Goal: Book appointment/travel/reservation

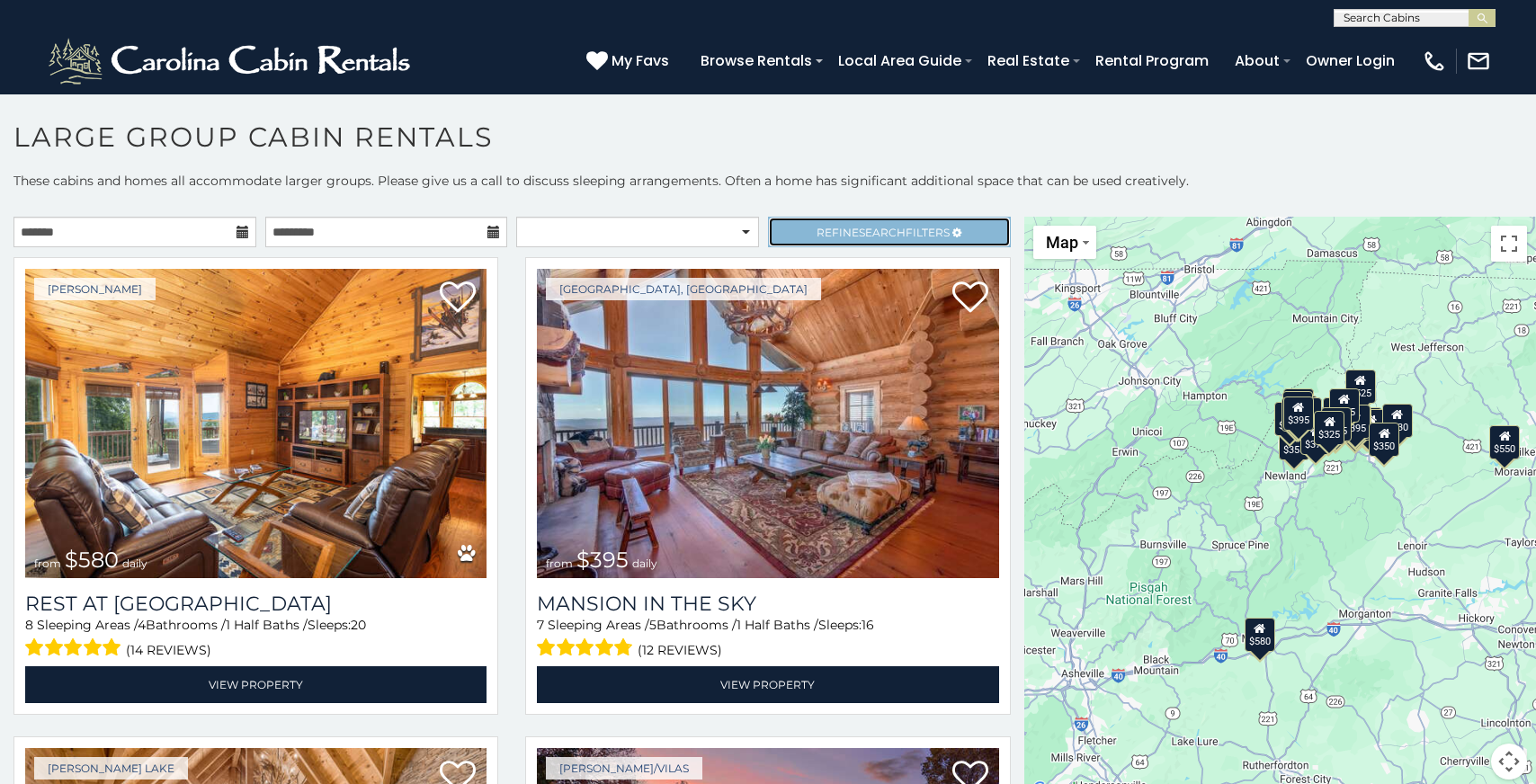
click at [902, 228] on span "Search" at bounding box center [882, 232] width 46 height 13
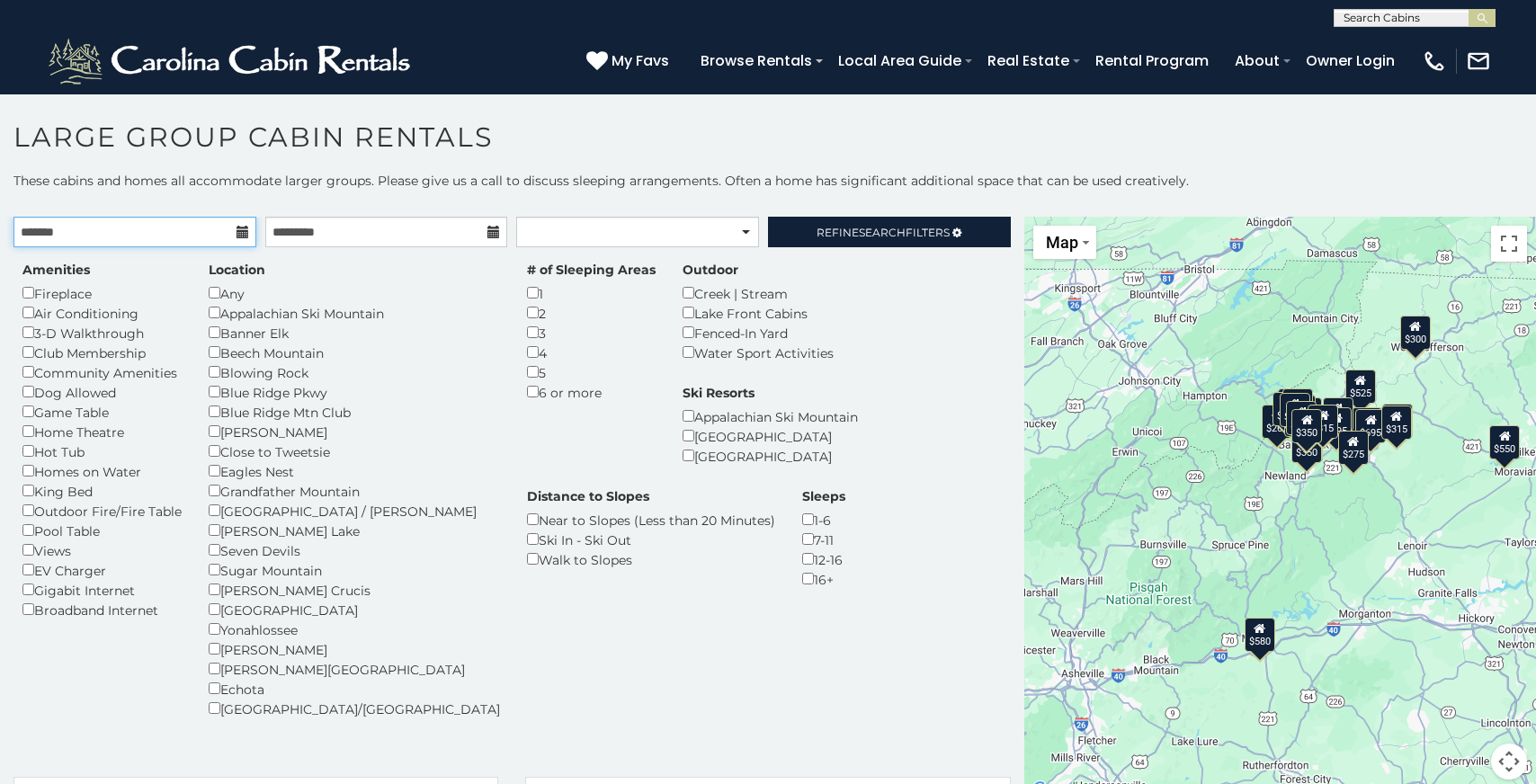
click at [206, 235] on input "text" at bounding box center [134, 232] width 242 height 30
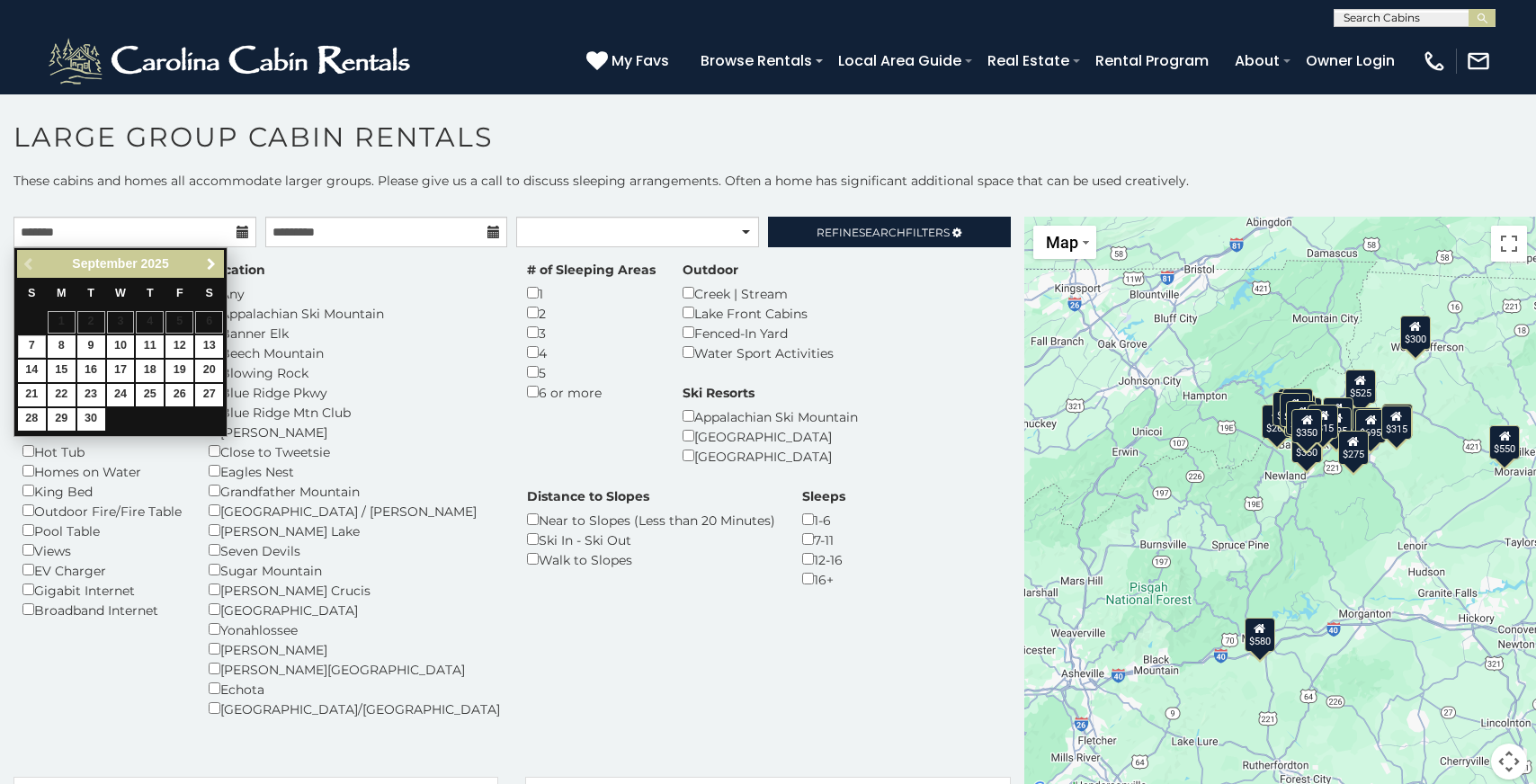
click at [215, 262] on span "Next" at bounding box center [211, 264] width 14 height 14
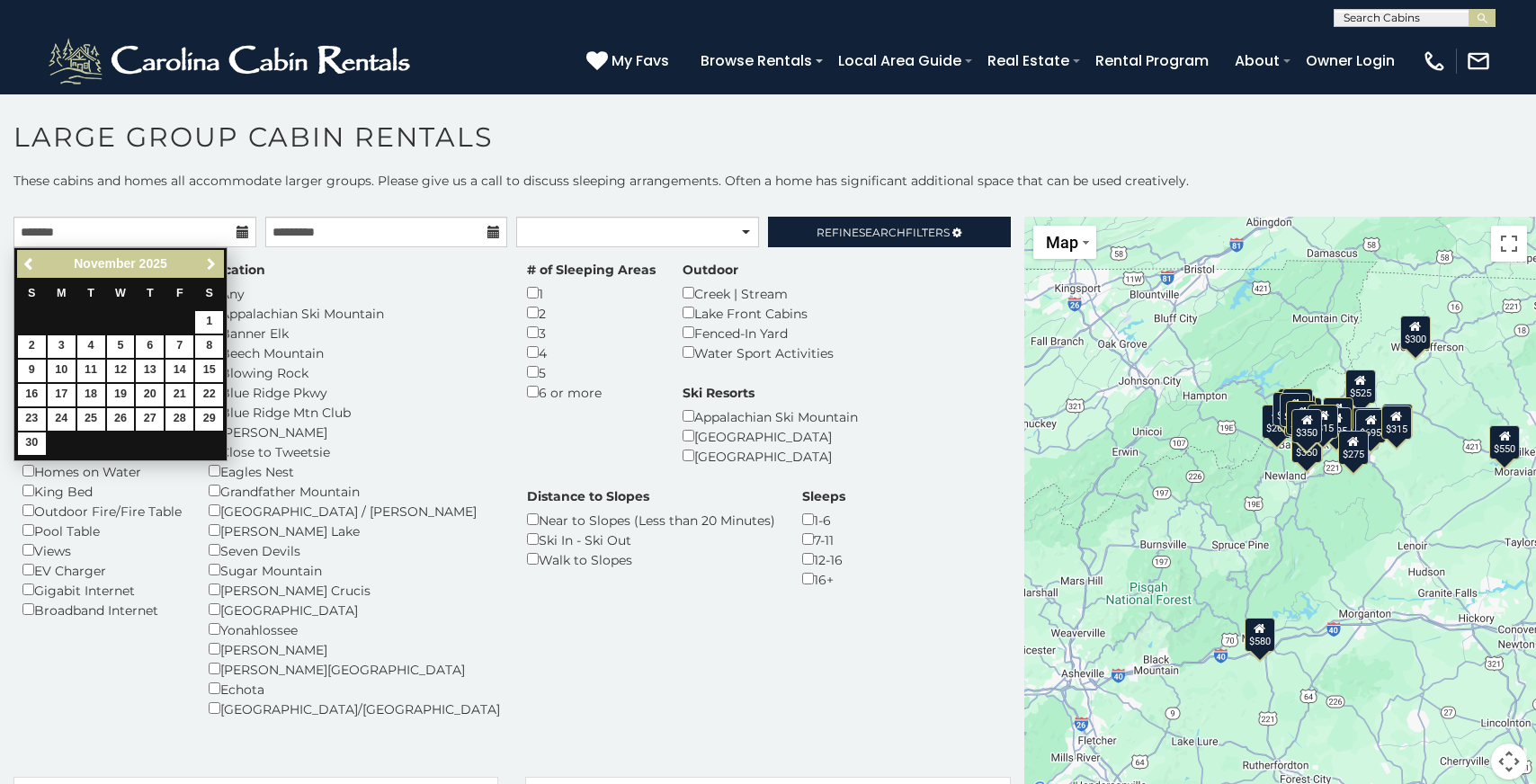
click at [215, 262] on span "Next" at bounding box center [211, 264] width 14 height 14
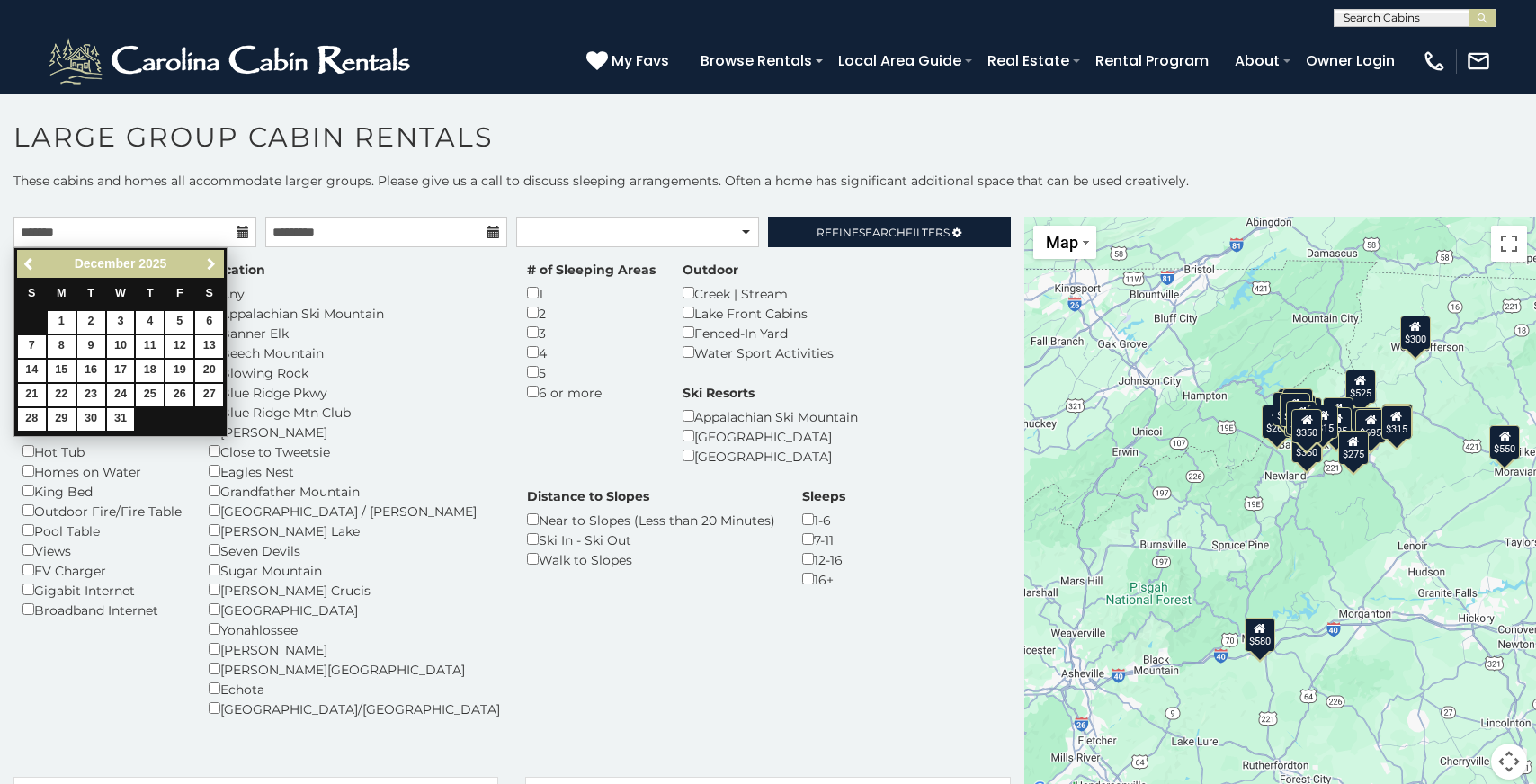
click at [215, 262] on span "Next" at bounding box center [211, 264] width 14 height 14
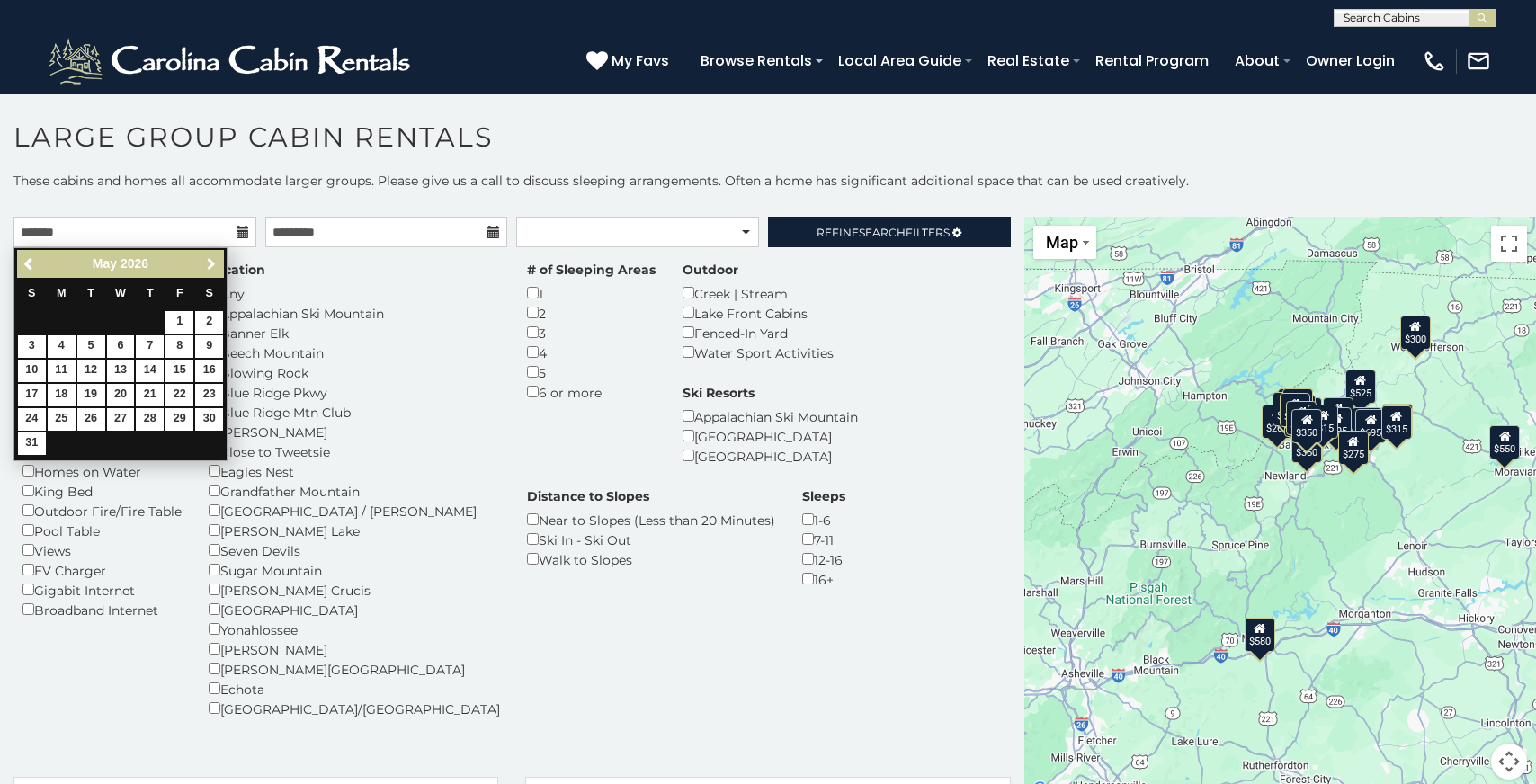
click at [215, 262] on span "Next" at bounding box center [211, 264] width 14 height 14
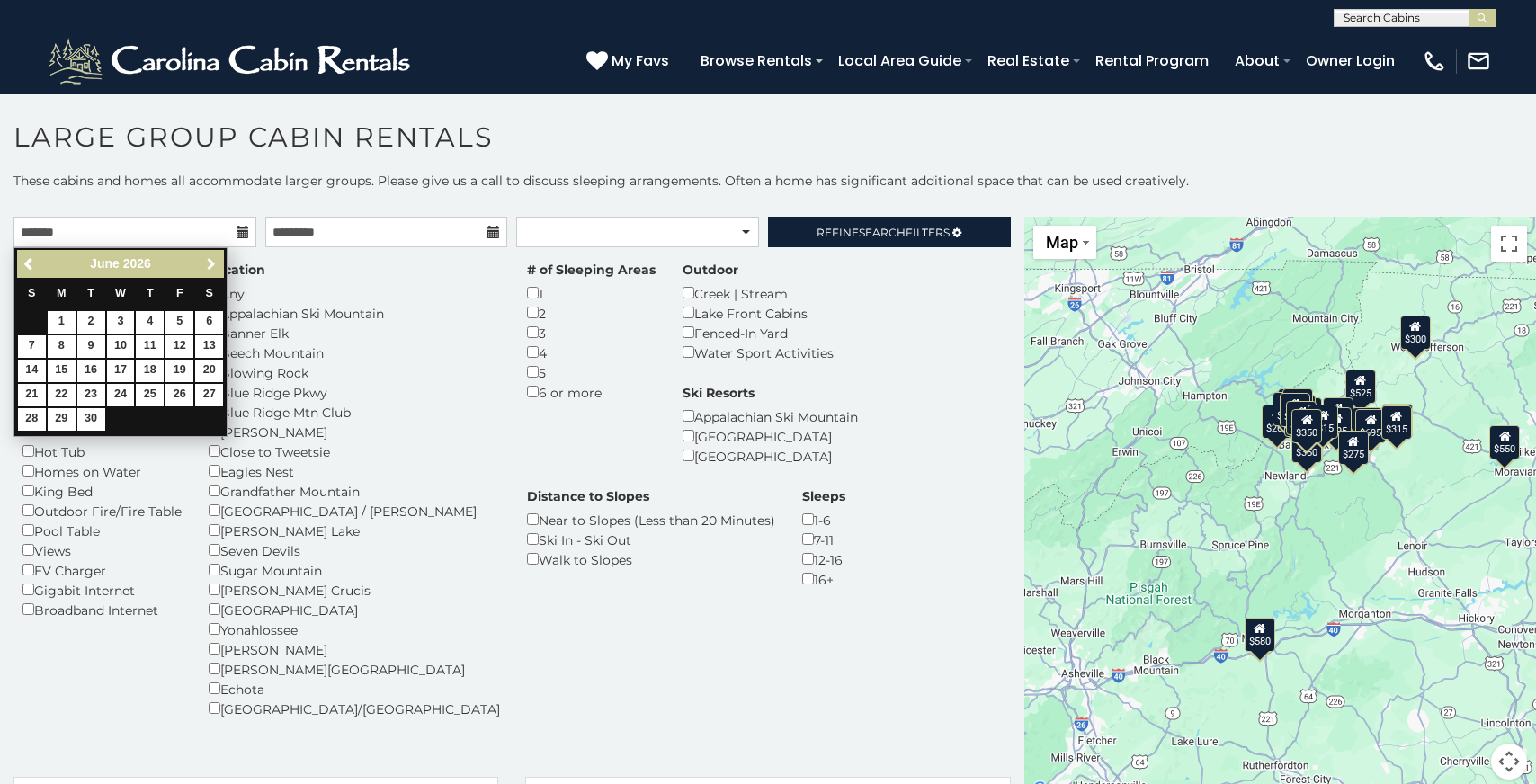
click at [215, 262] on span "Next" at bounding box center [211, 264] width 14 height 14
click at [210, 390] on link "25" at bounding box center [208, 395] width 27 height 23
type input "**********"
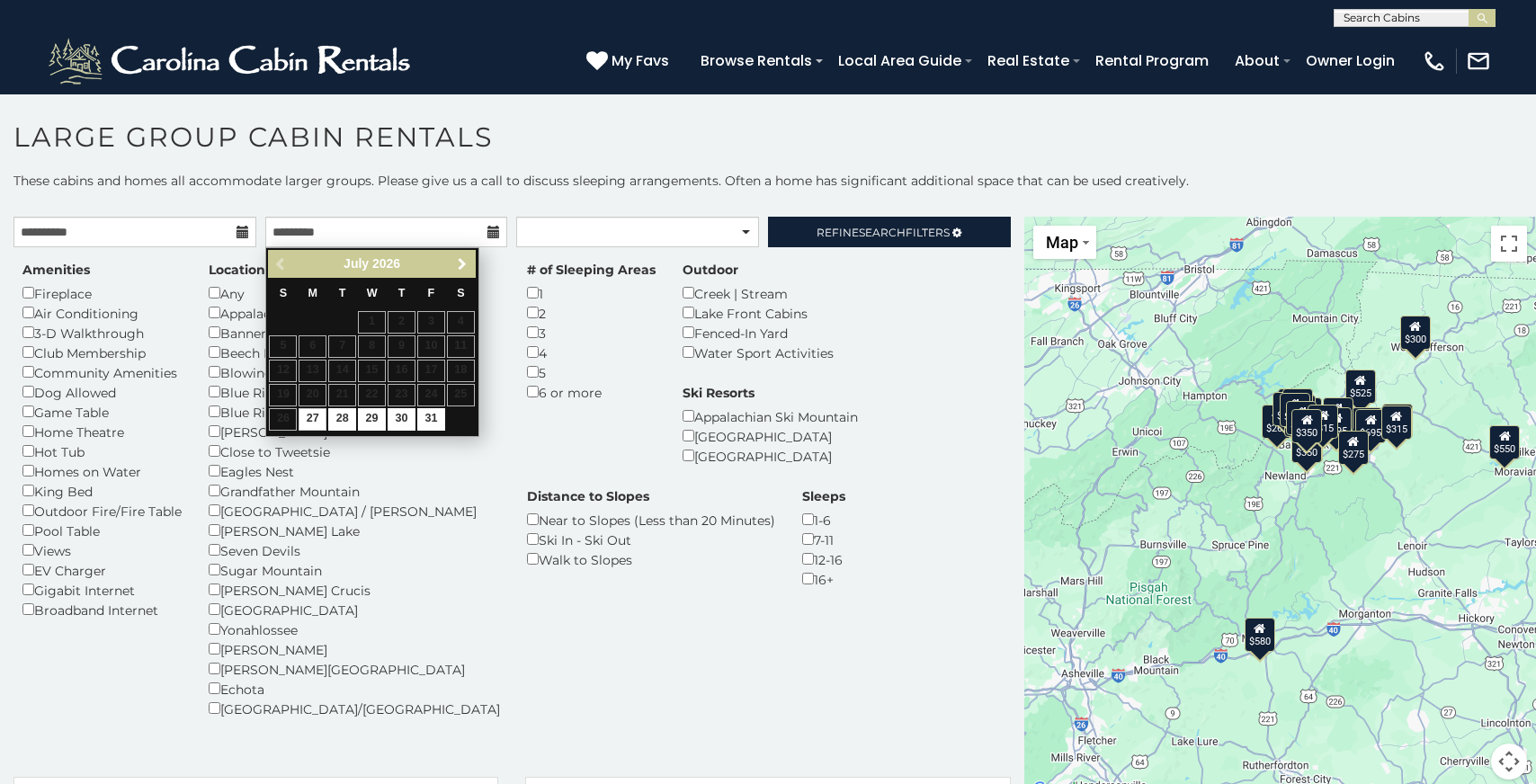
click at [462, 265] on span "Next" at bounding box center [461, 264] width 14 height 14
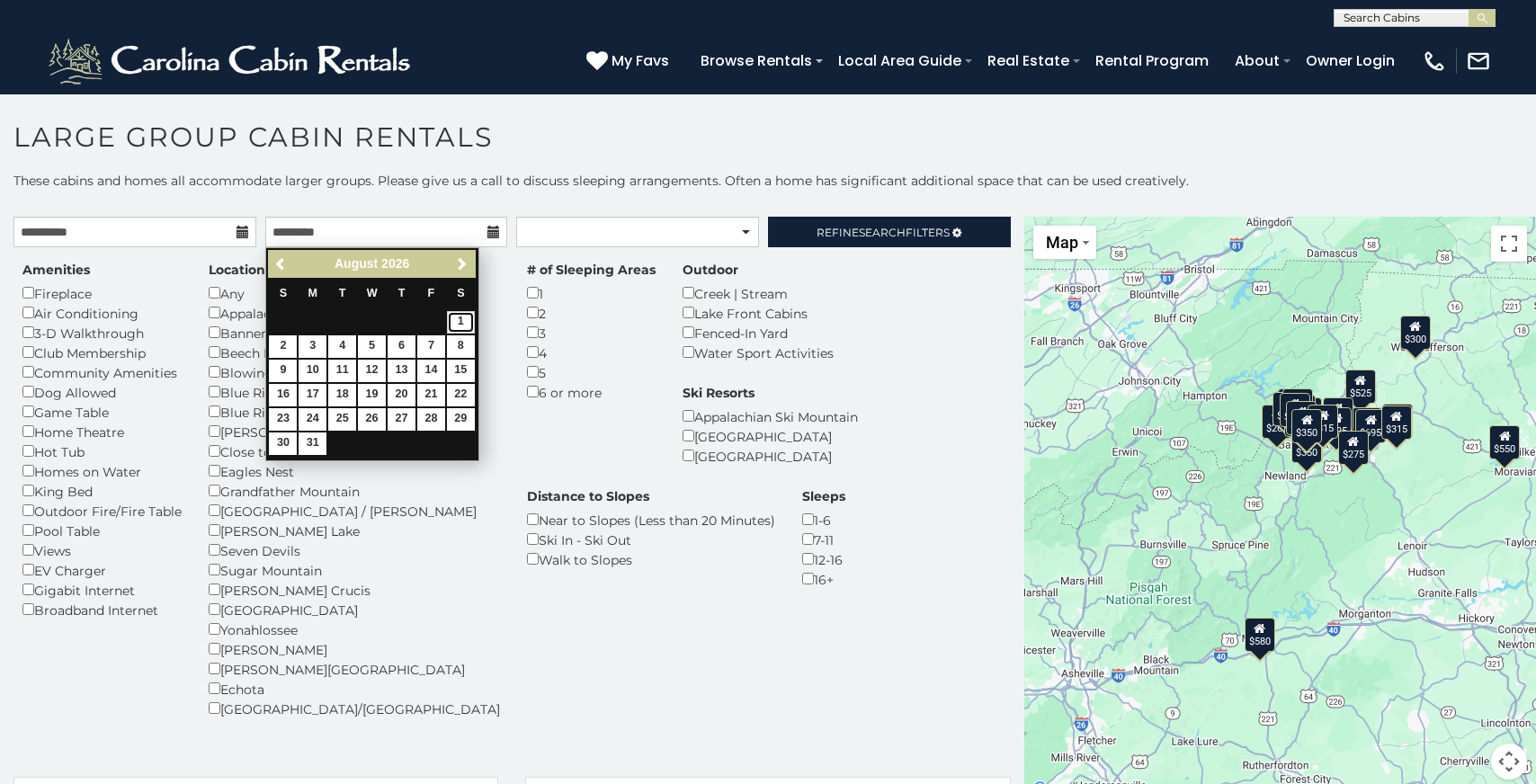
click at [456, 322] on link "1" at bounding box center [460, 323] width 27 height 23
type input "**********"
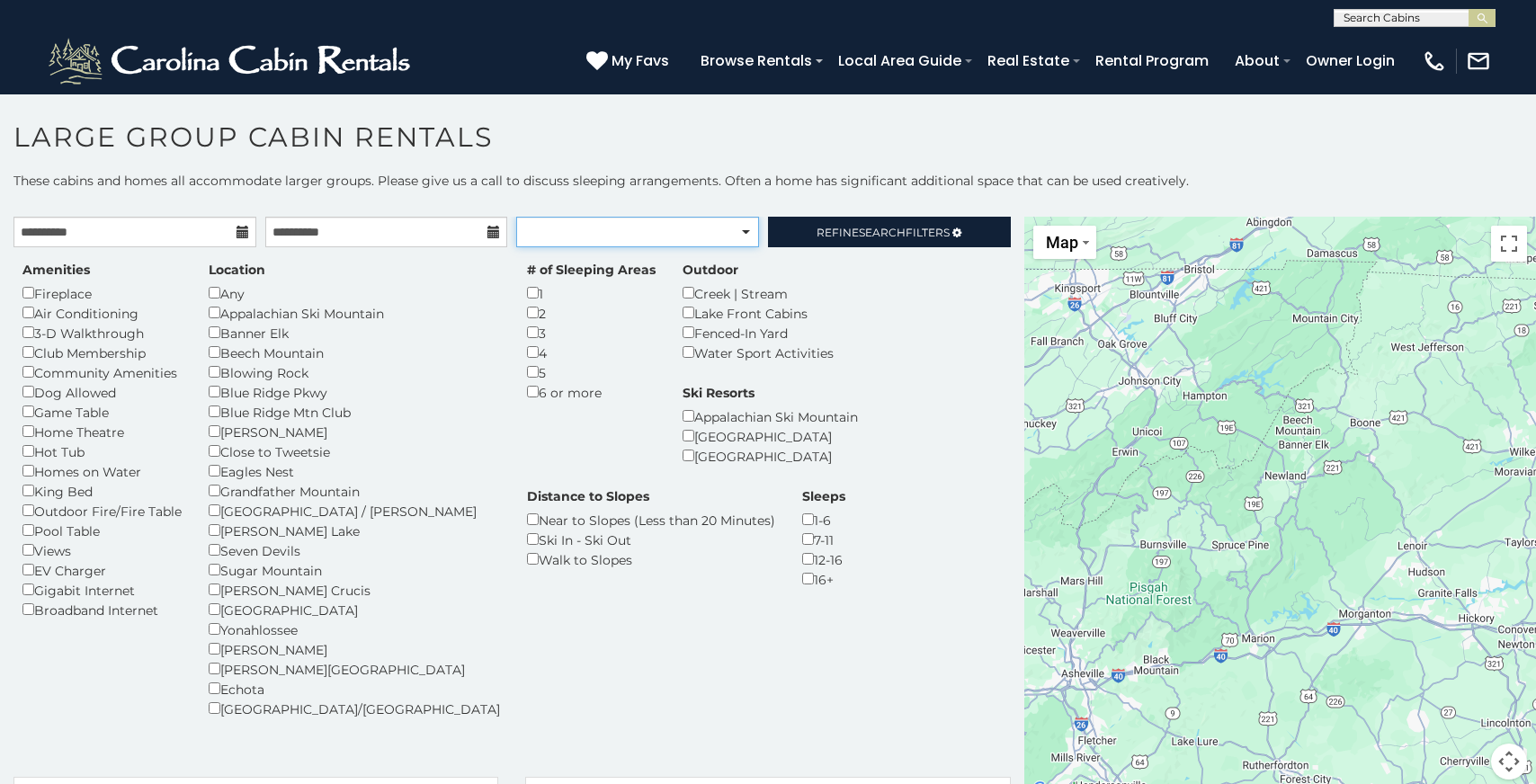
click at [736, 238] on select "**********" at bounding box center [637, 232] width 242 height 30
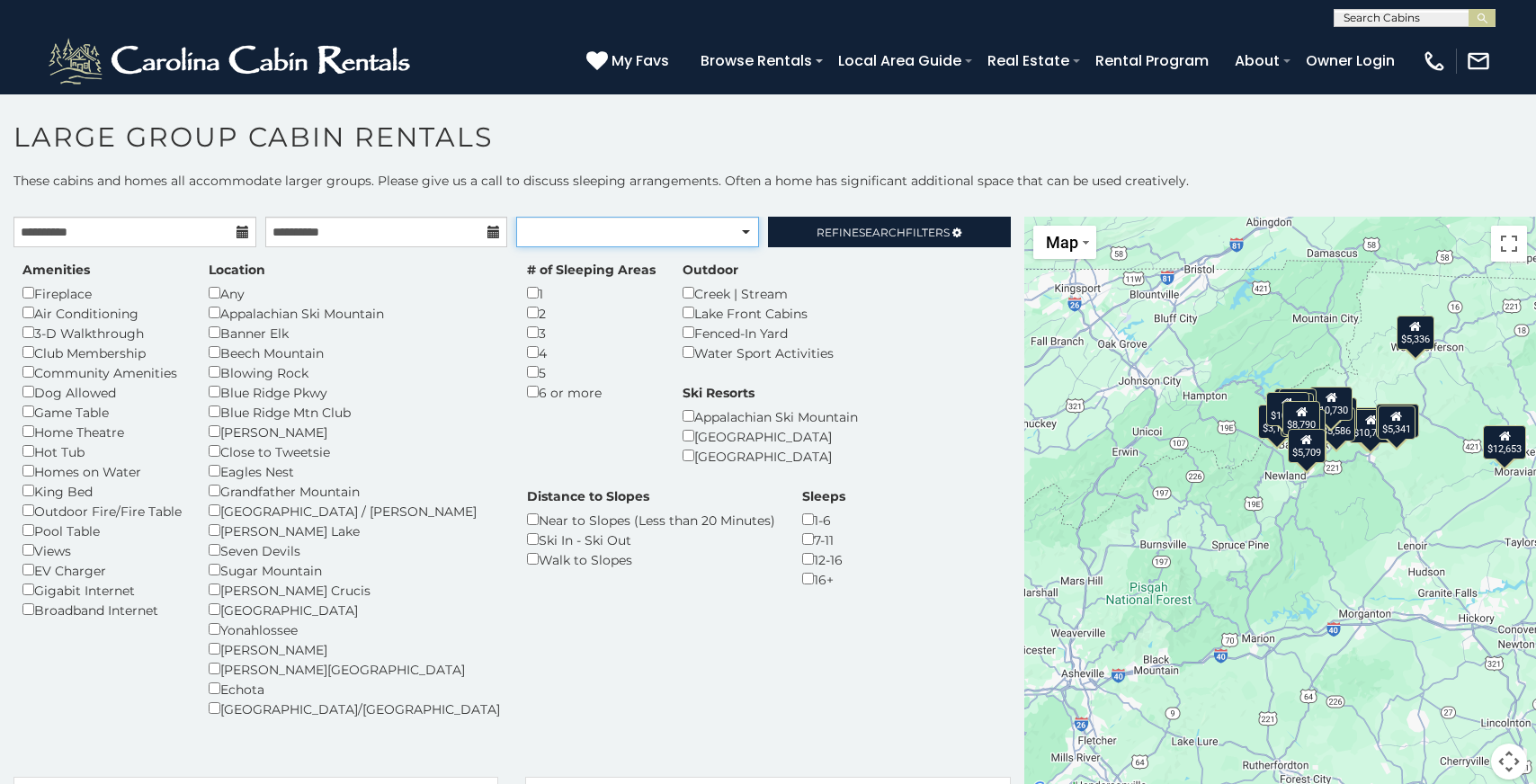
select select "*****"
click at [516, 217] on select "**********" at bounding box center [637, 232] width 242 height 30
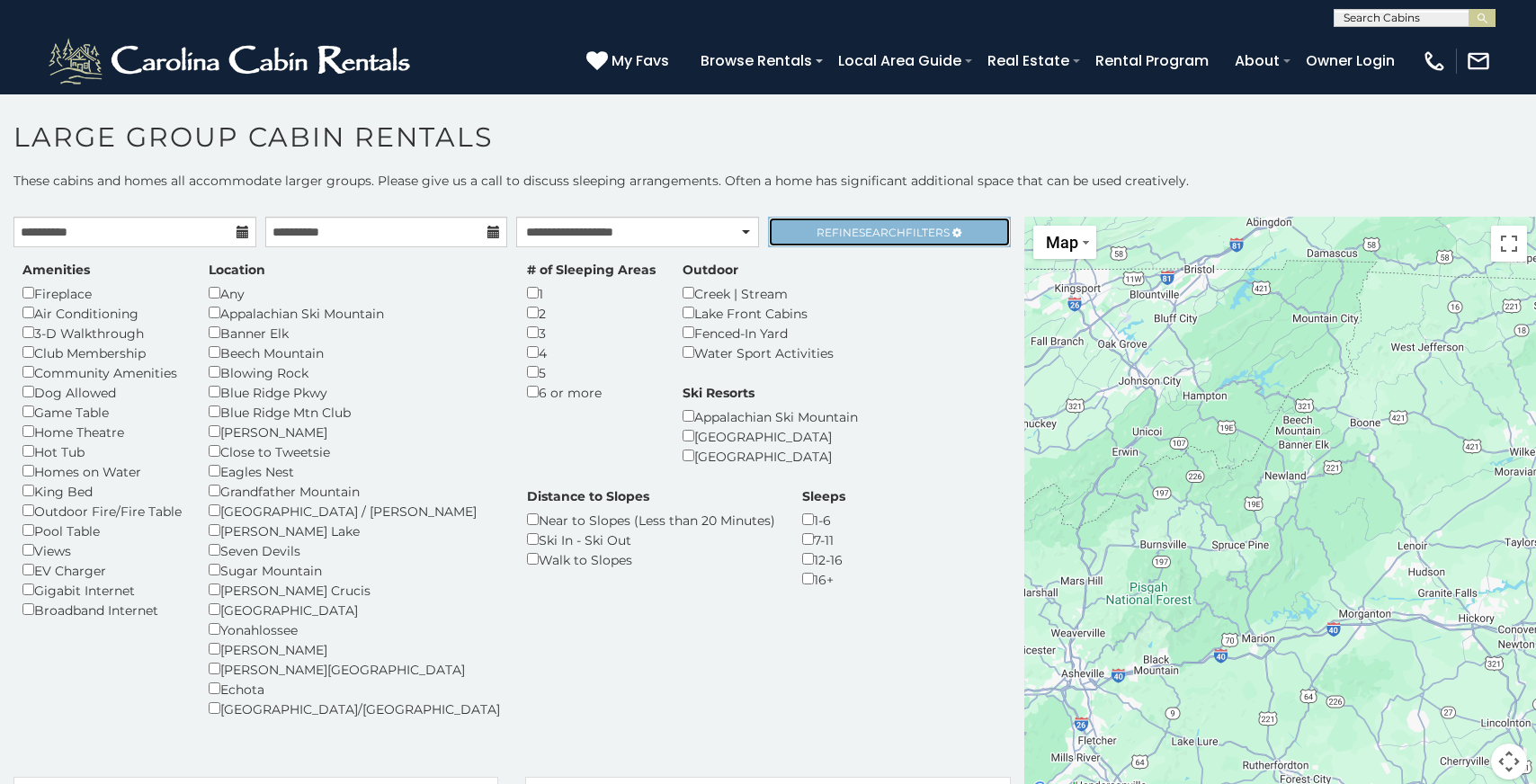
click at [882, 225] on span "Search" at bounding box center [882, 232] width 46 height 13
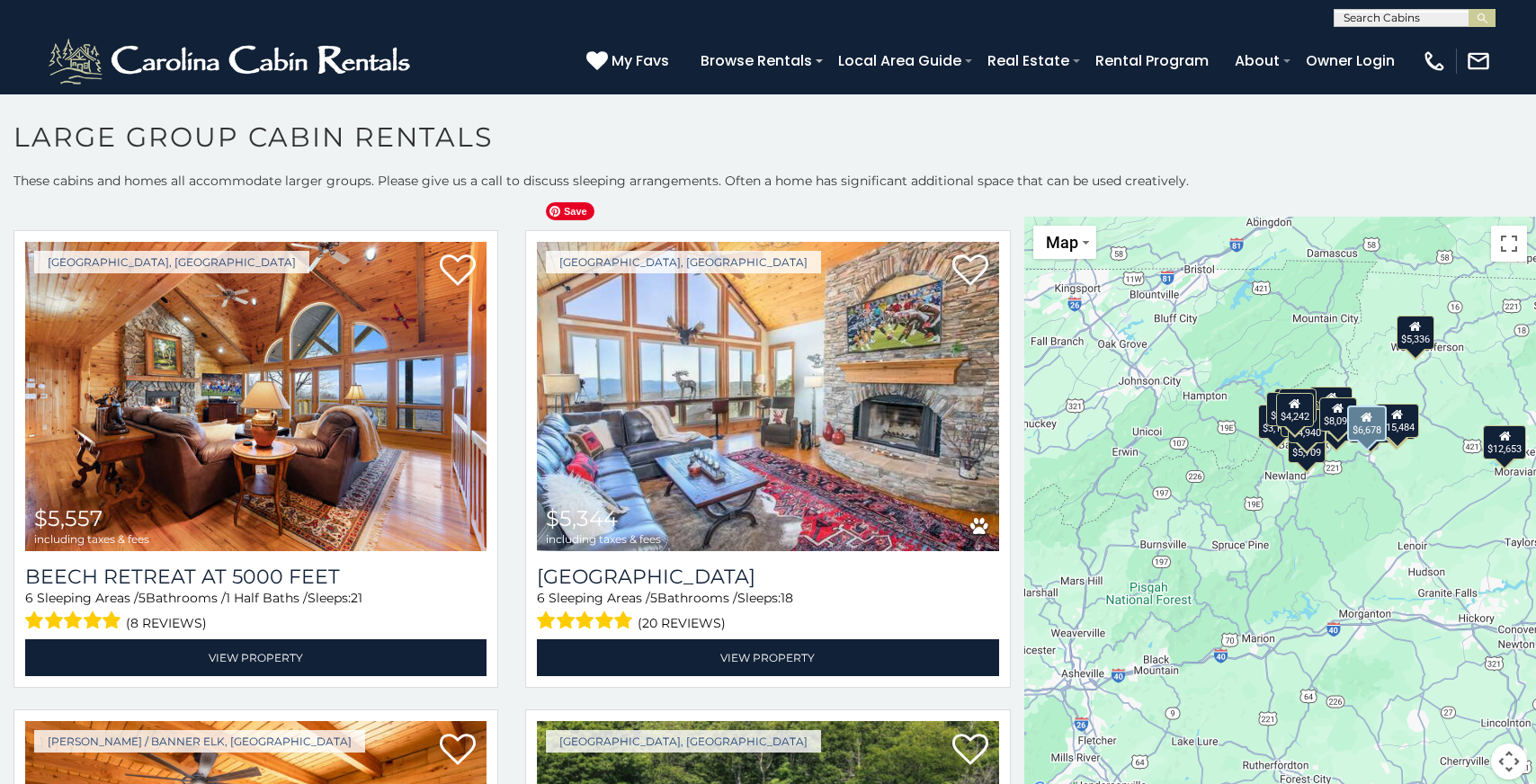
scroll to position [1469, 0]
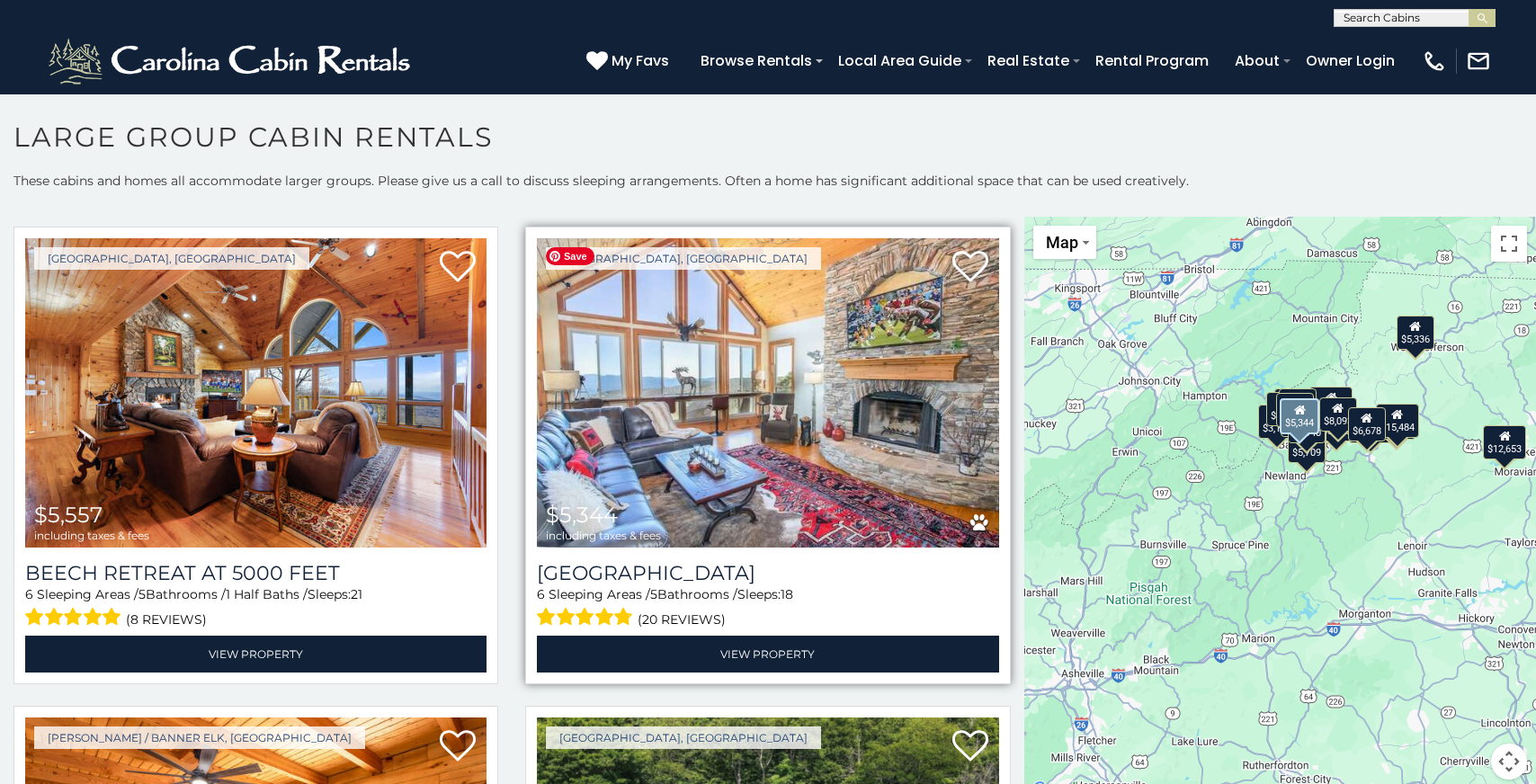
click at [887, 429] on img at bounding box center [767, 393] width 461 height 310
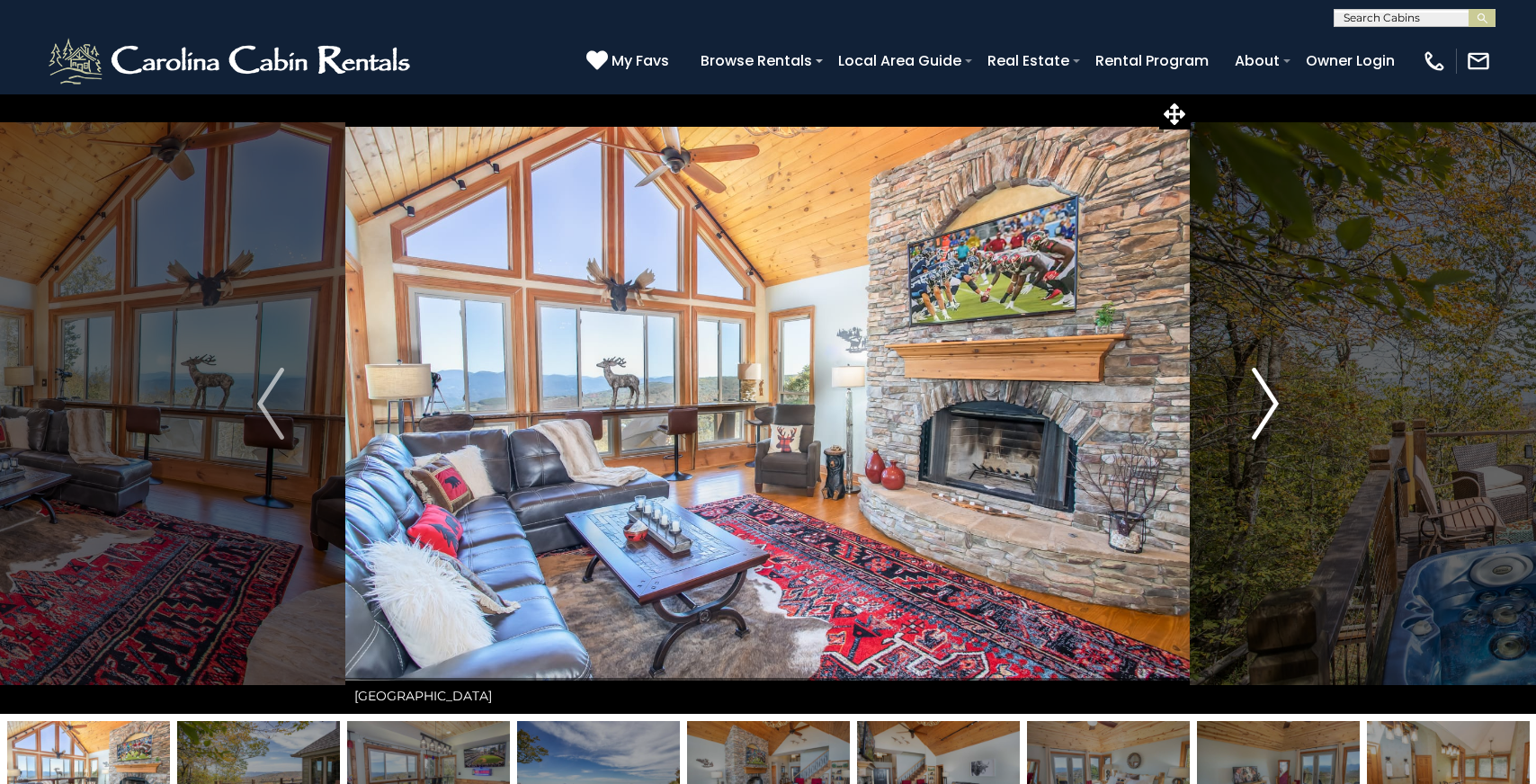
click at [1264, 395] on img "Next" at bounding box center [1265, 403] width 27 height 72
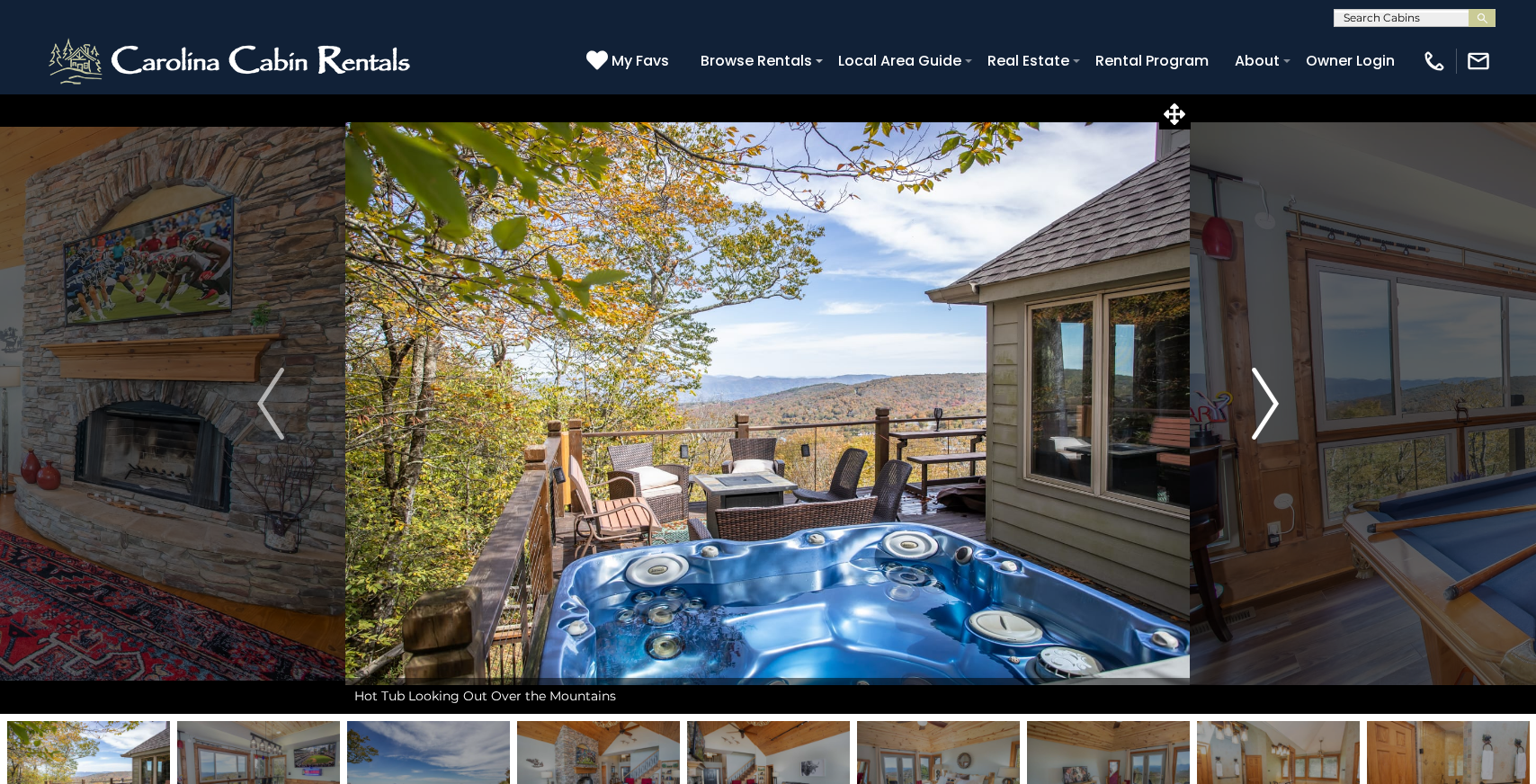
click at [1264, 395] on img "Next" at bounding box center [1265, 403] width 27 height 72
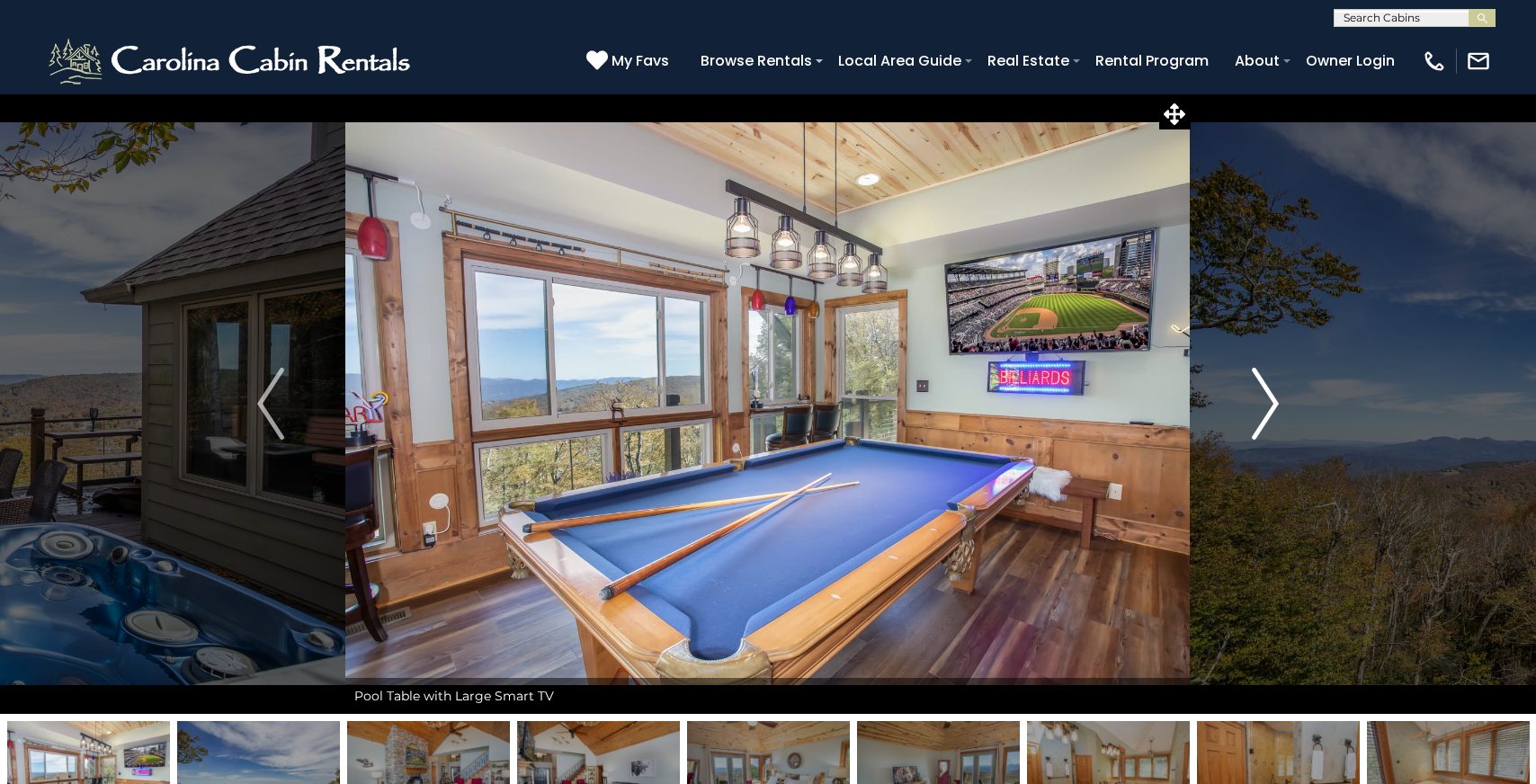
click at [1263, 397] on img "Next" at bounding box center [1265, 403] width 27 height 72
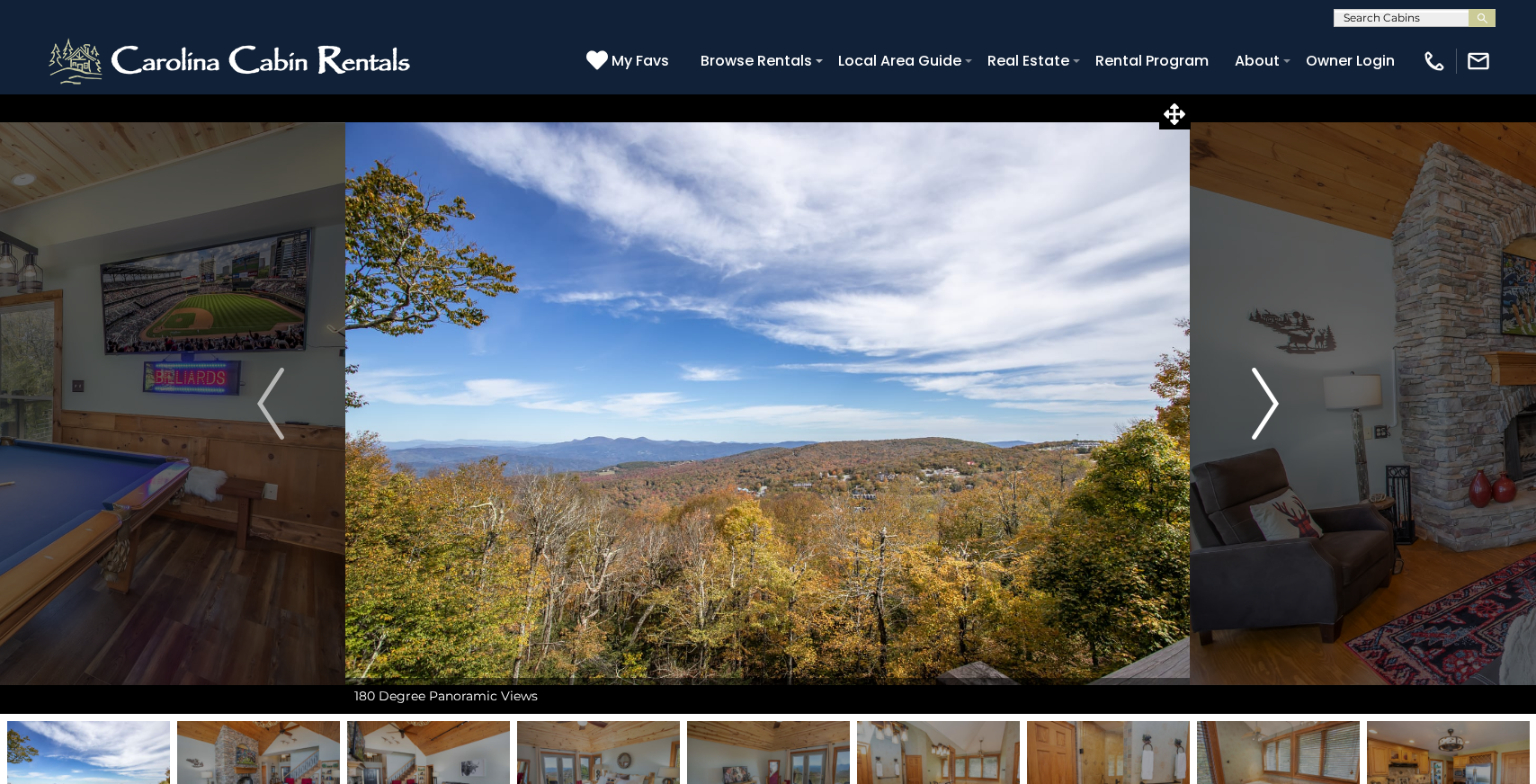
click at [1263, 397] on img "Next" at bounding box center [1265, 403] width 27 height 72
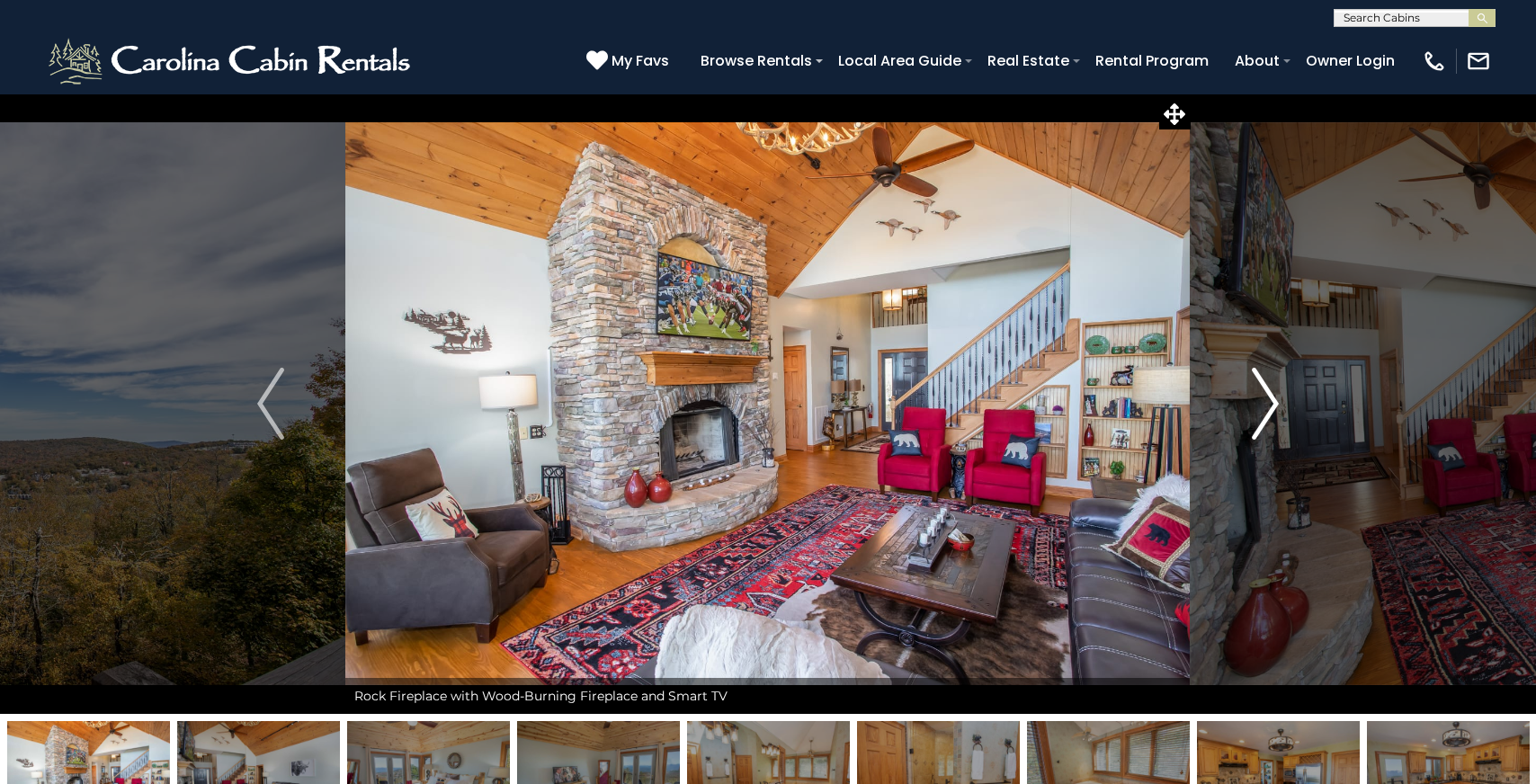
click at [1263, 397] on img "Next" at bounding box center [1265, 403] width 27 height 72
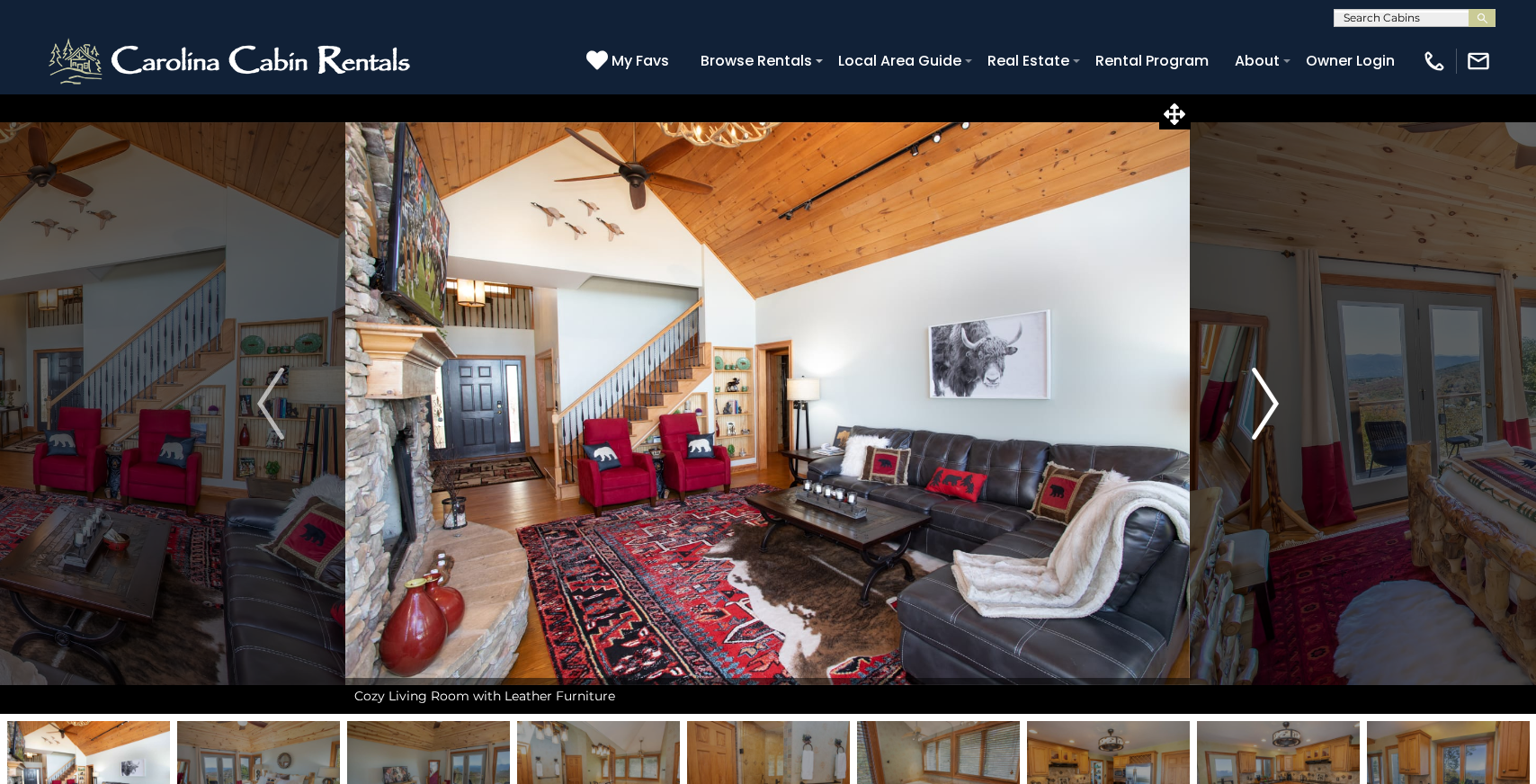
click at [1263, 397] on img "Next" at bounding box center [1265, 403] width 27 height 72
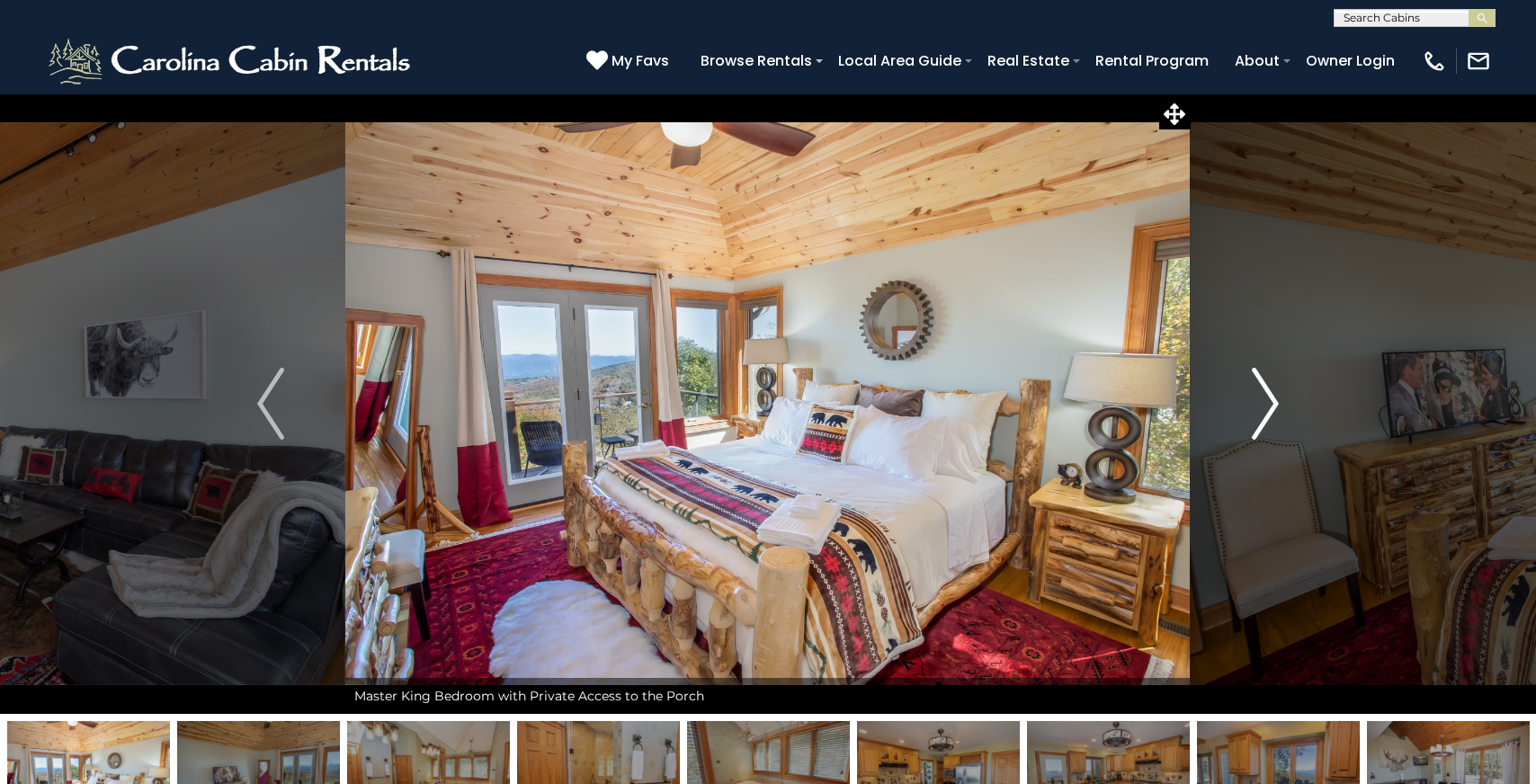
click at [1263, 397] on img "Next" at bounding box center [1265, 403] width 27 height 72
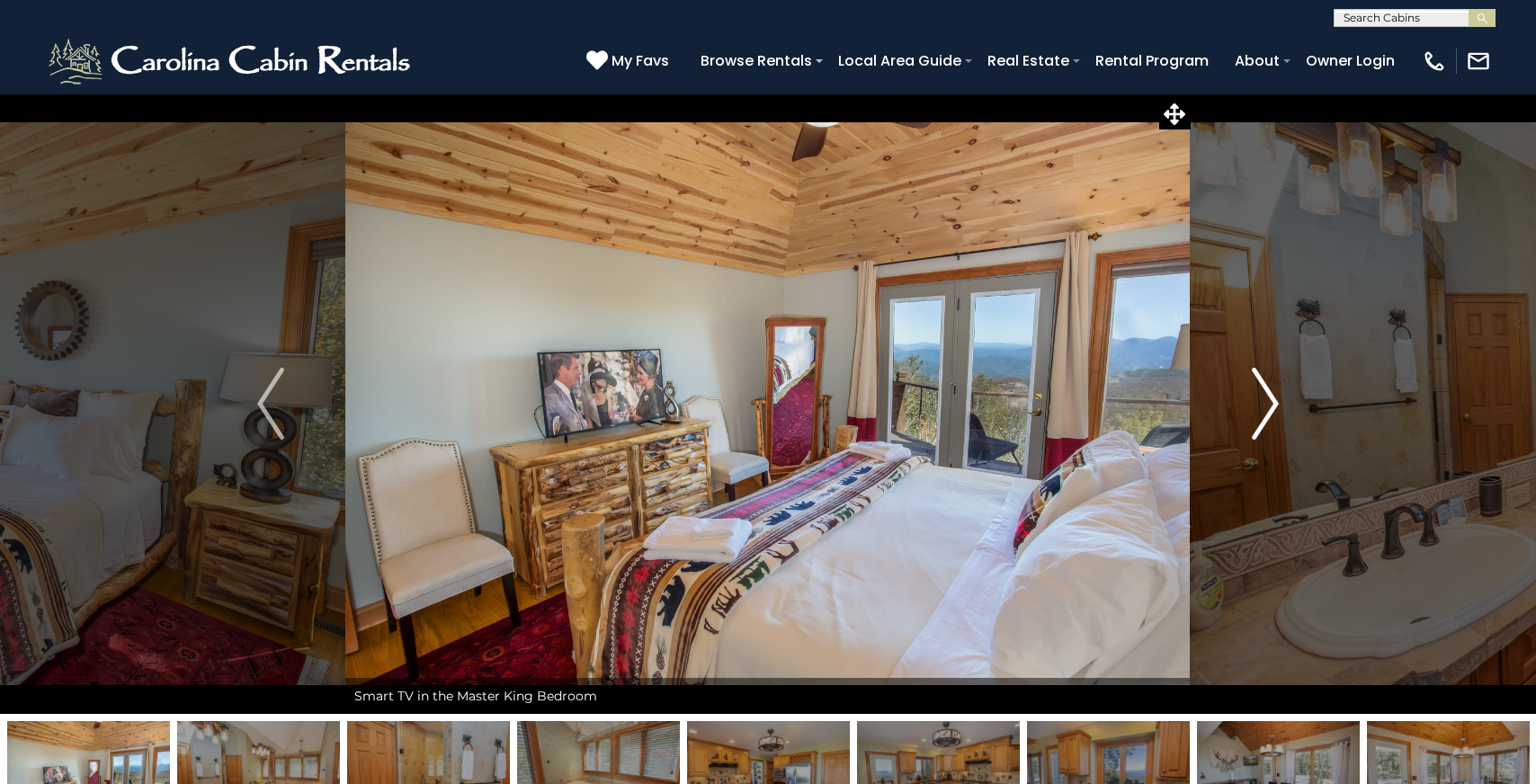
click at [1263, 397] on img "Next" at bounding box center [1265, 403] width 27 height 72
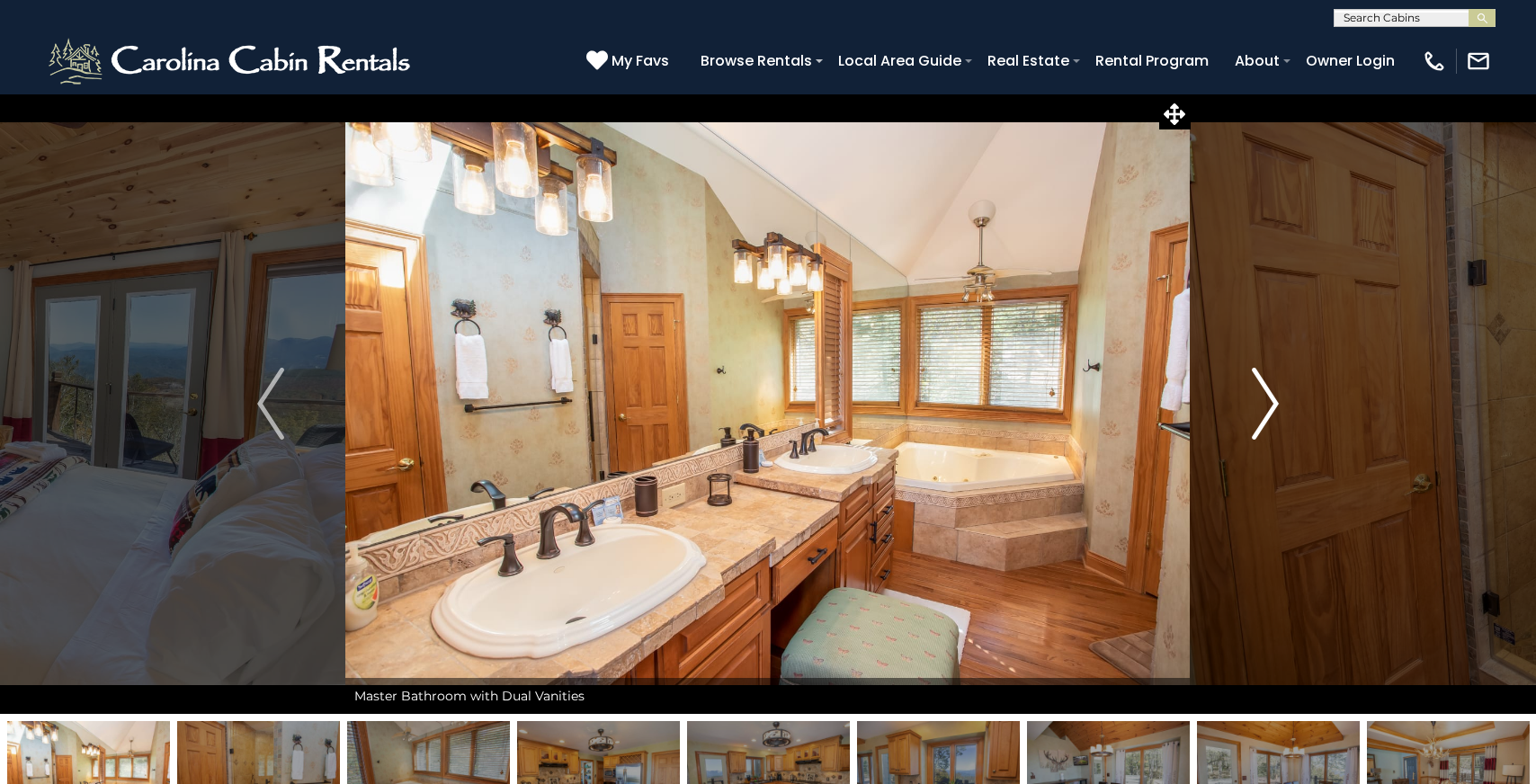
click at [1263, 397] on img "Next" at bounding box center [1265, 403] width 27 height 72
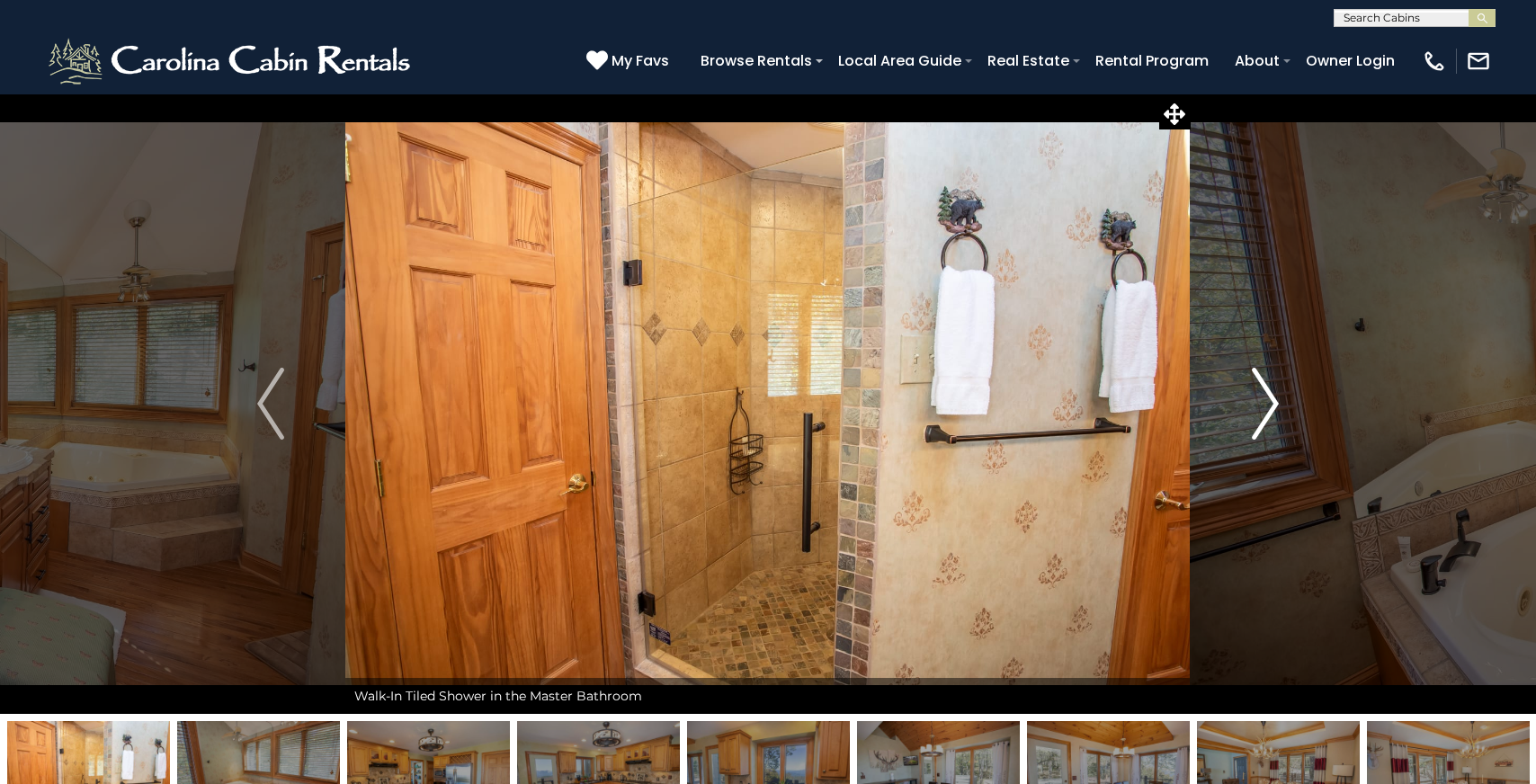
click at [1263, 397] on img "Next" at bounding box center [1265, 403] width 27 height 72
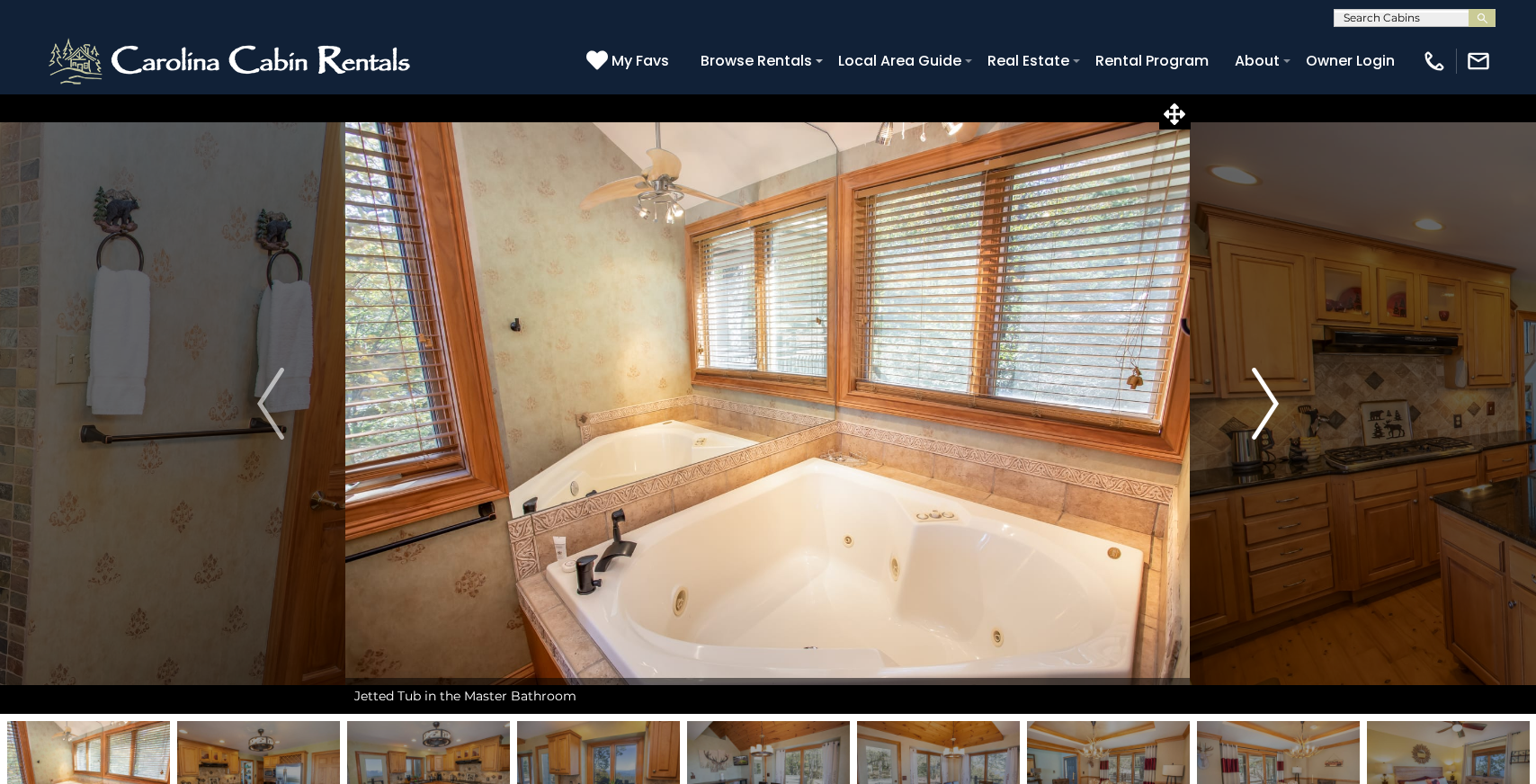
click at [1263, 397] on img "Next" at bounding box center [1265, 403] width 27 height 72
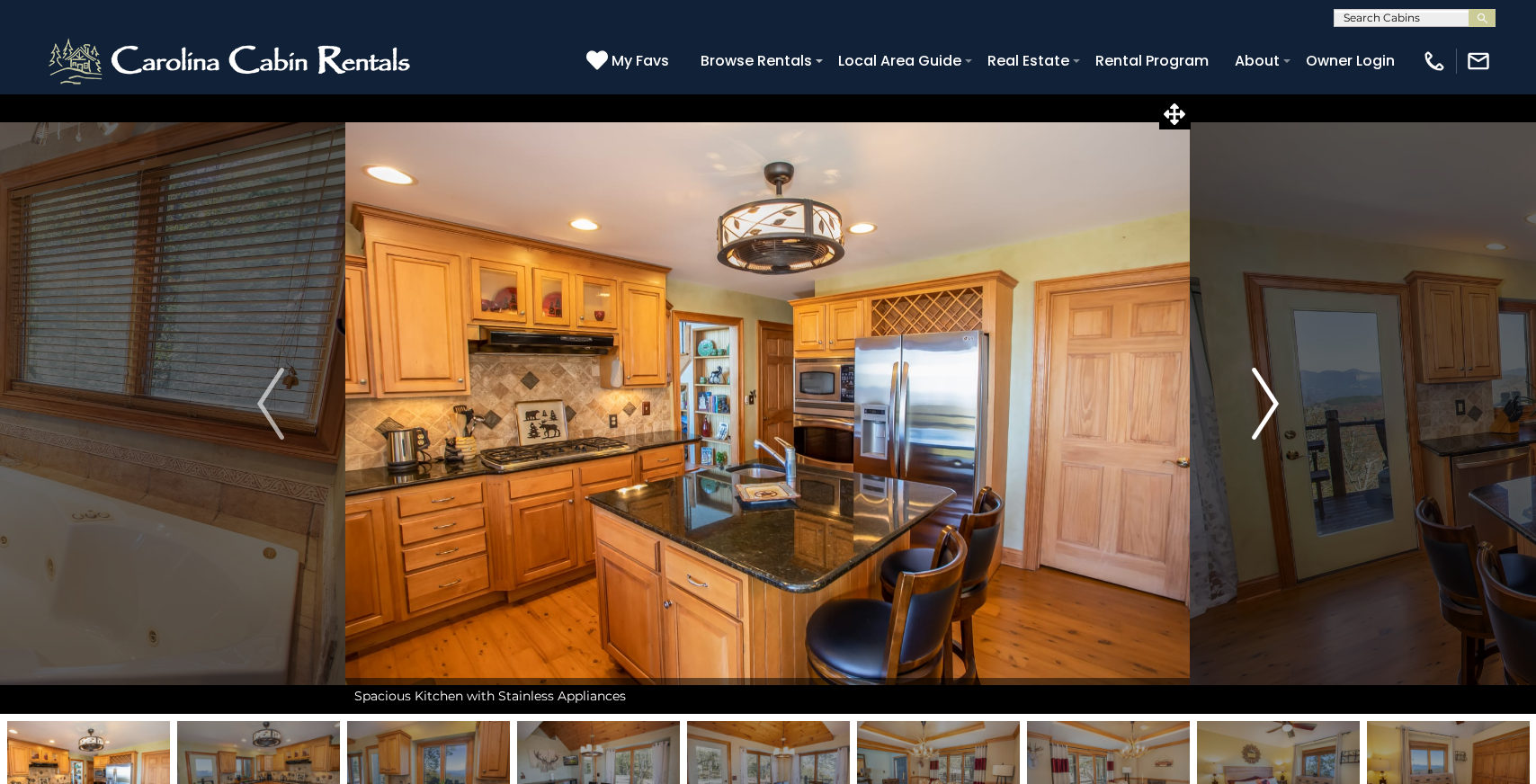
click at [1263, 397] on img "Next" at bounding box center [1265, 403] width 27 height 72
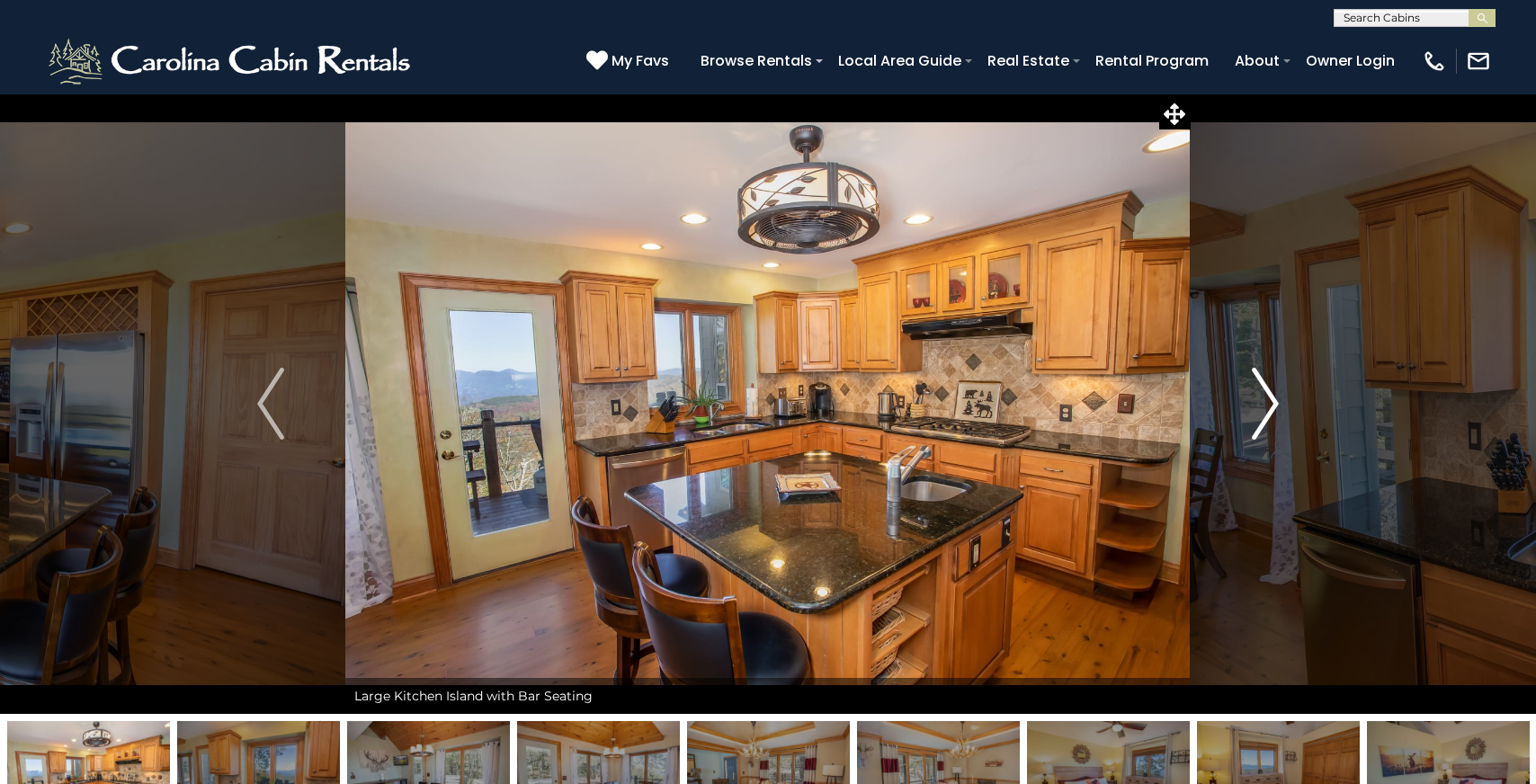
click at [1263, 397] on img "Next" at bounding box center [1265, 403] width 27 height 72
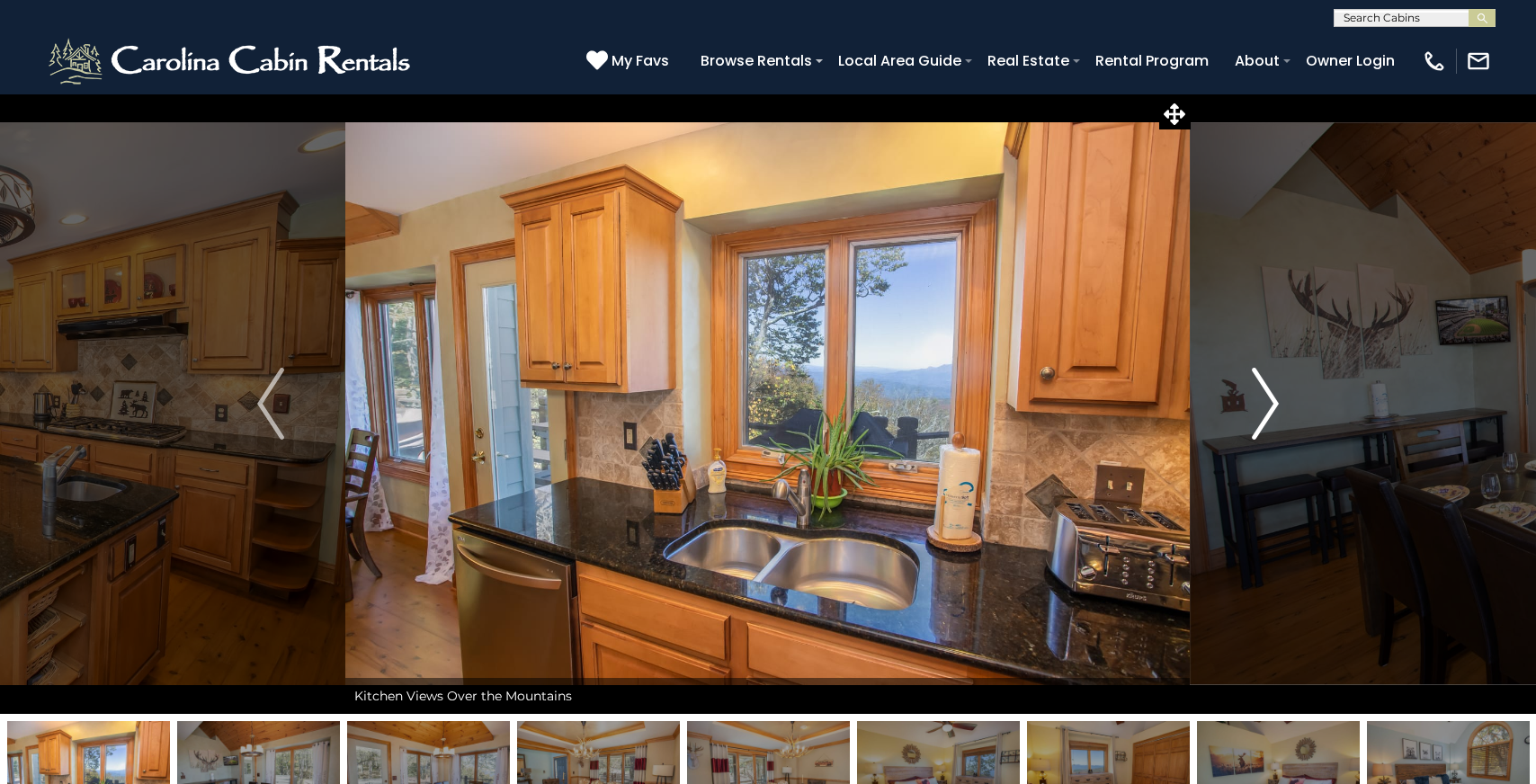
click at [1263, 397] on img "Next" at bounding box center [1265, 403] width 27 height 72
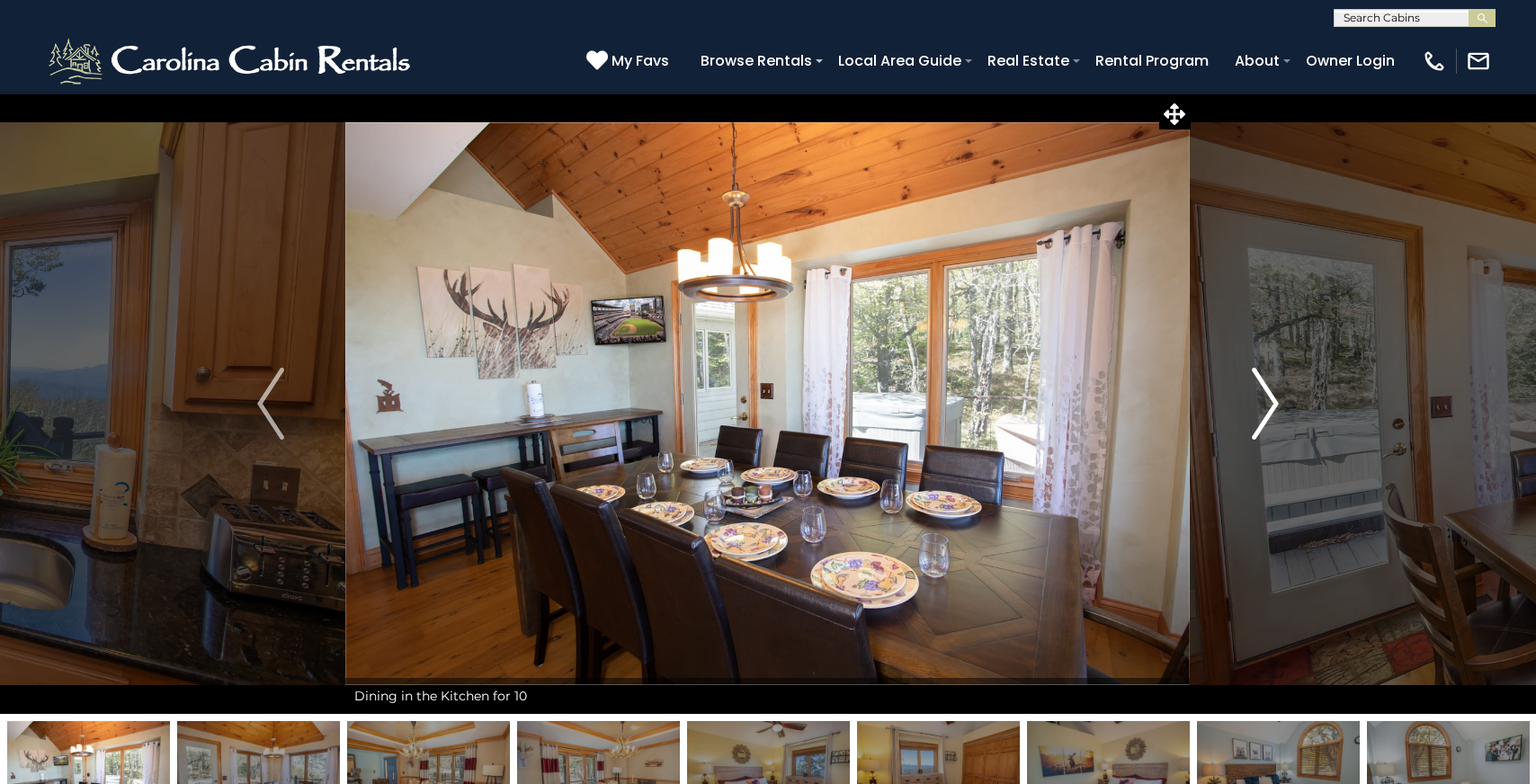
click at [1263, 397] on img "Next" at bounding box center [1265, 403] width 27 height 72
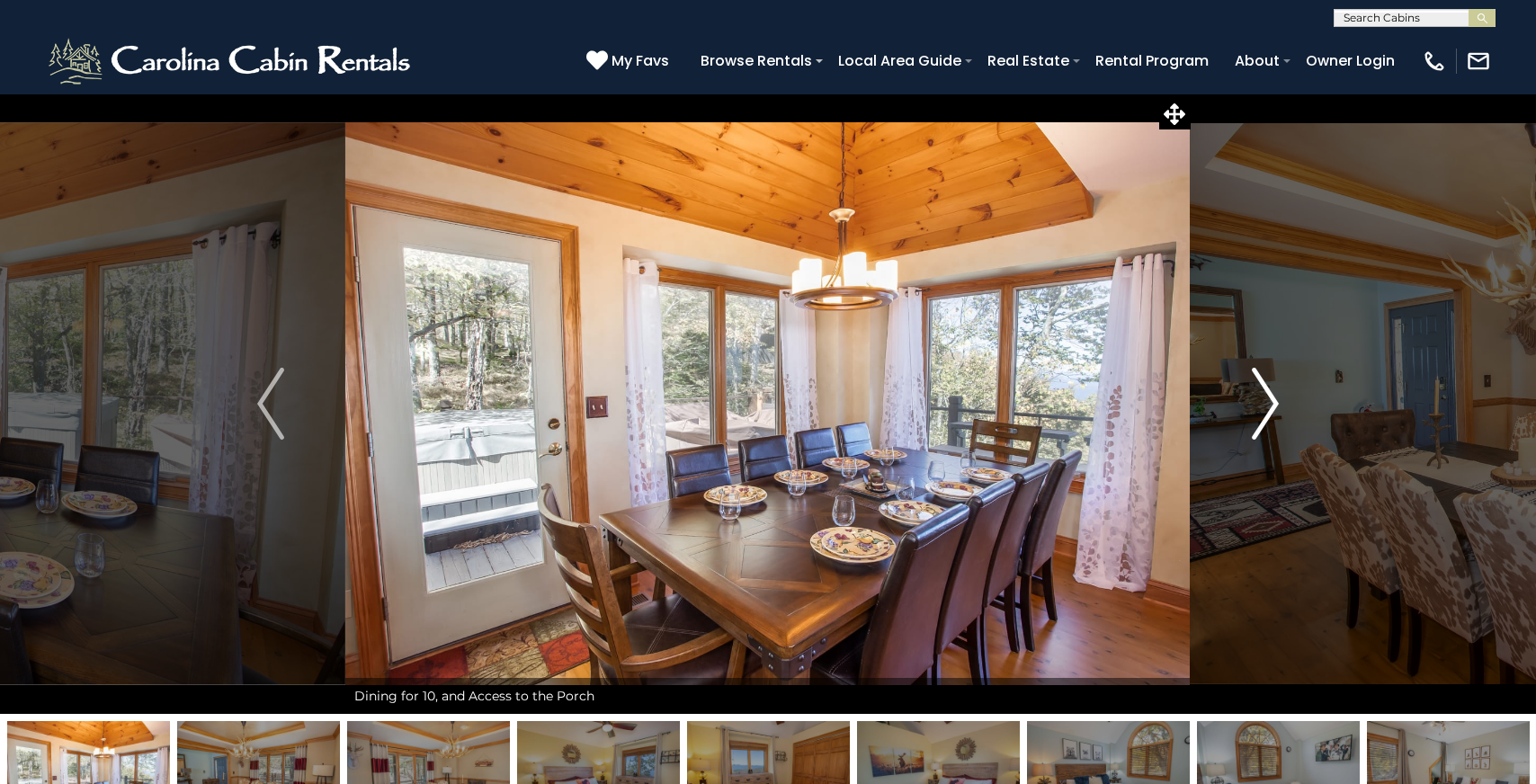
click at [1263, 397] on img "Next" at bounding box center [1265, 403] width 27 height 72
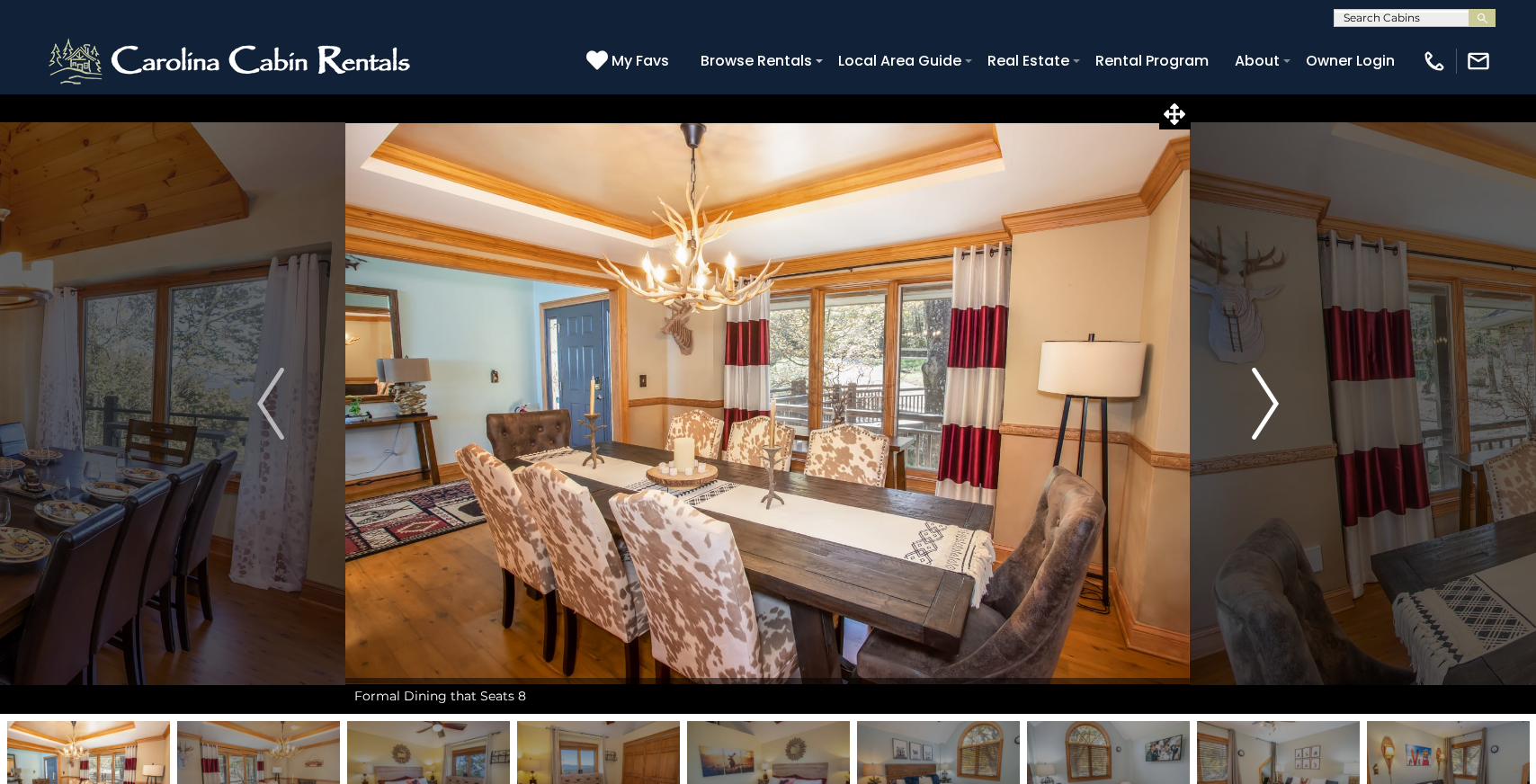
click at [1263, 397] on img "Next" at bounding box center [1265, 403] width 27 height 72
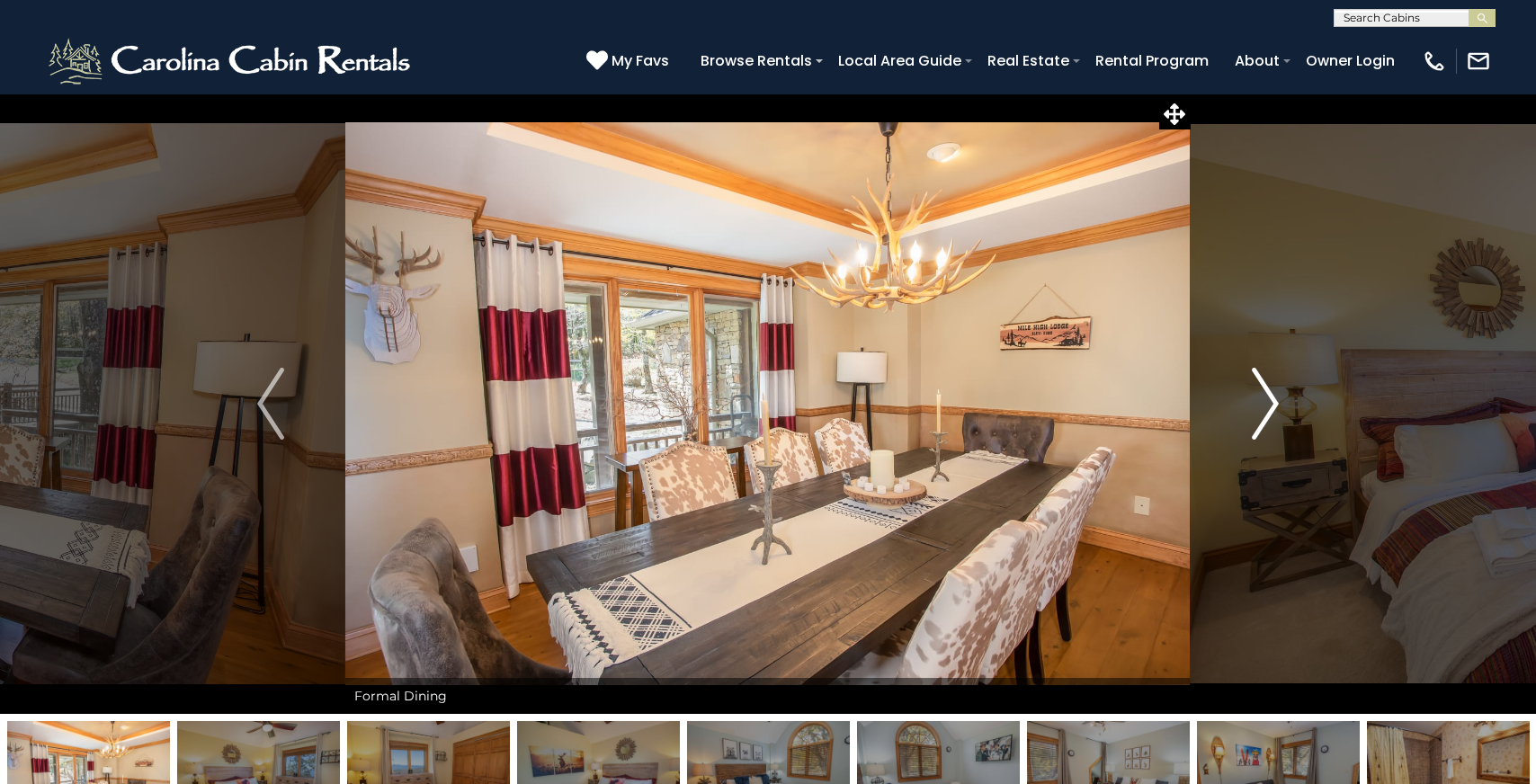
click at [1263, 397] on img "Next" at bounding box center [1265, 403] width 27 height 72
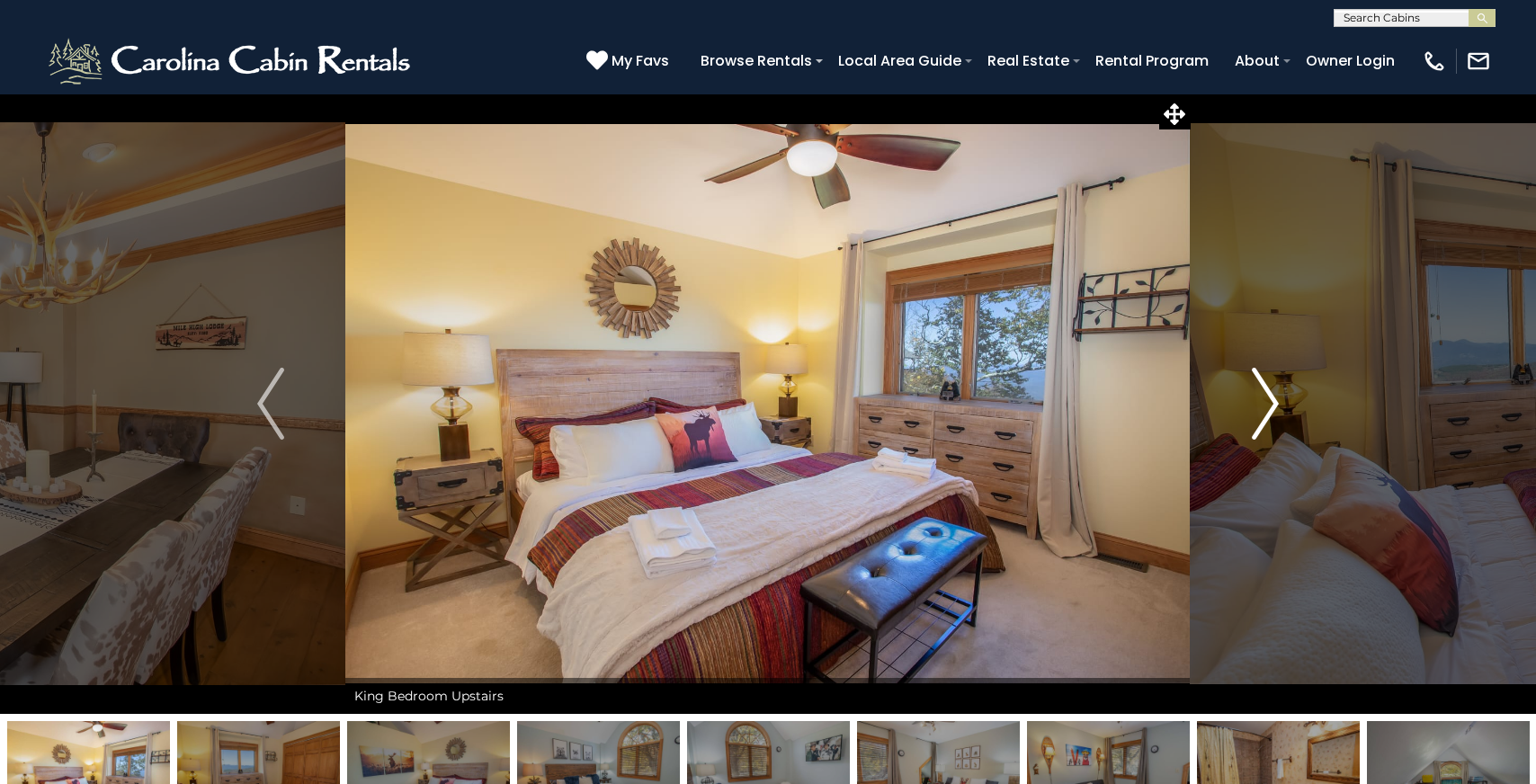
click at [1263, 397] on img "Next" at bounding box center [1265, 403] width 27 height 72
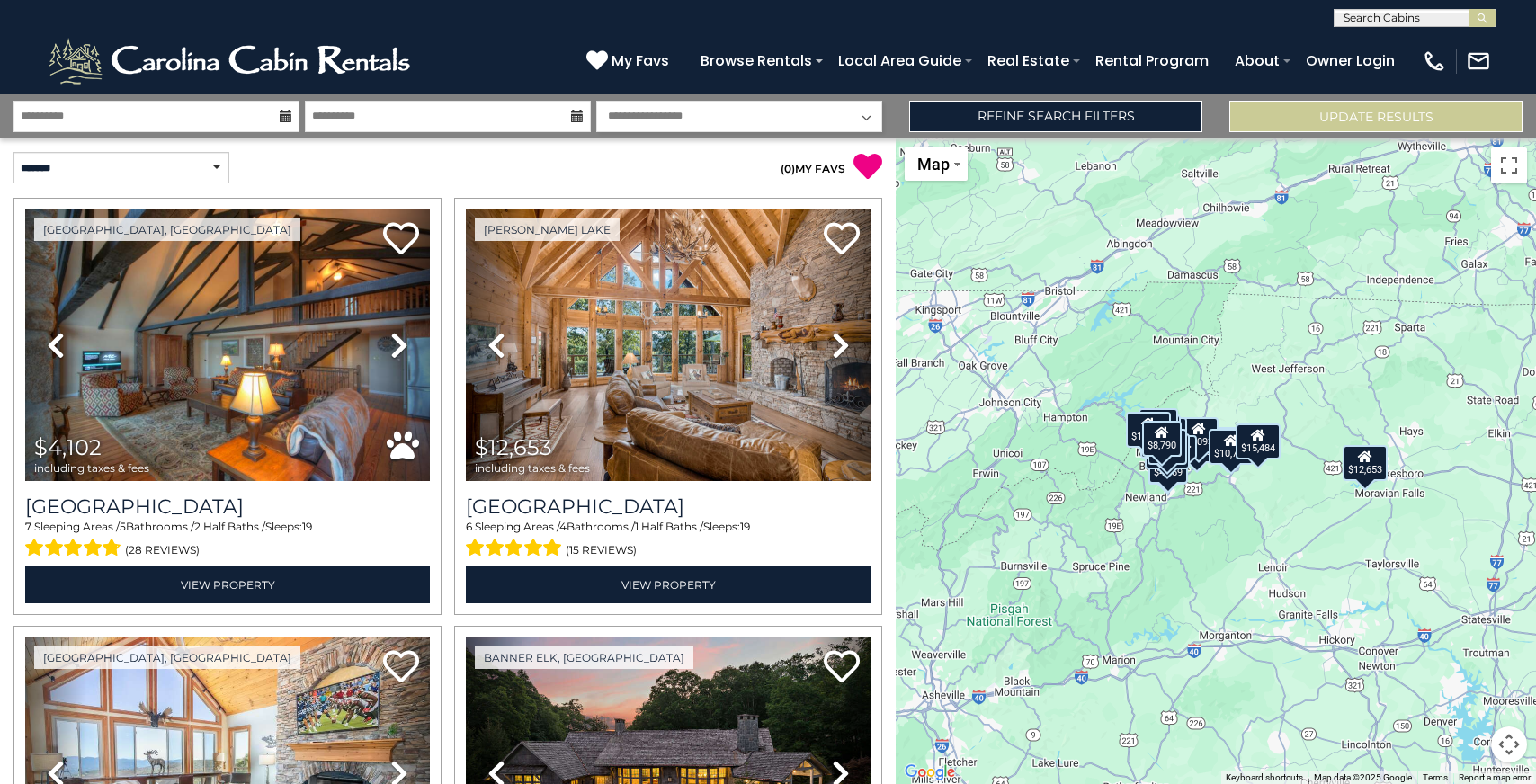
select select "*"
